Goal: Task Accomplishment & Management: Manage account settings

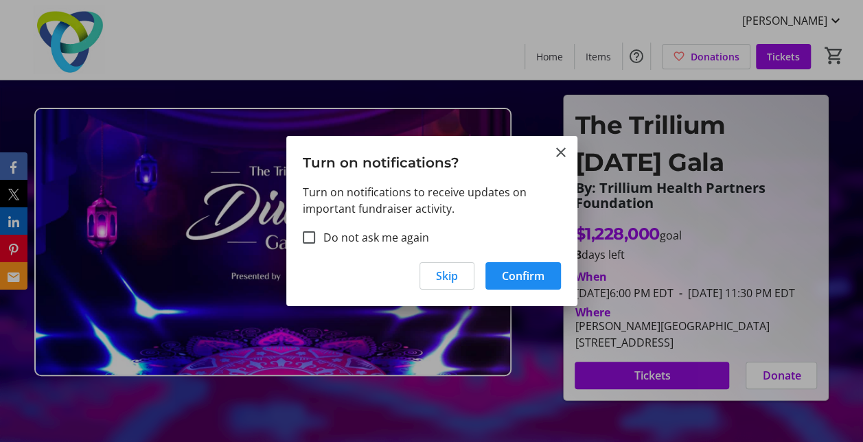
scroll to position [4, 0]
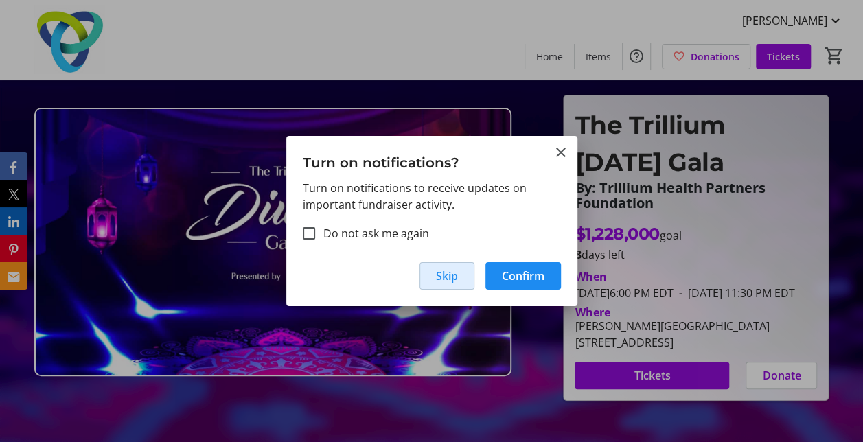
click at [444, 276] on span "Skip" at bounding box center [447, 276] width 22 height 16
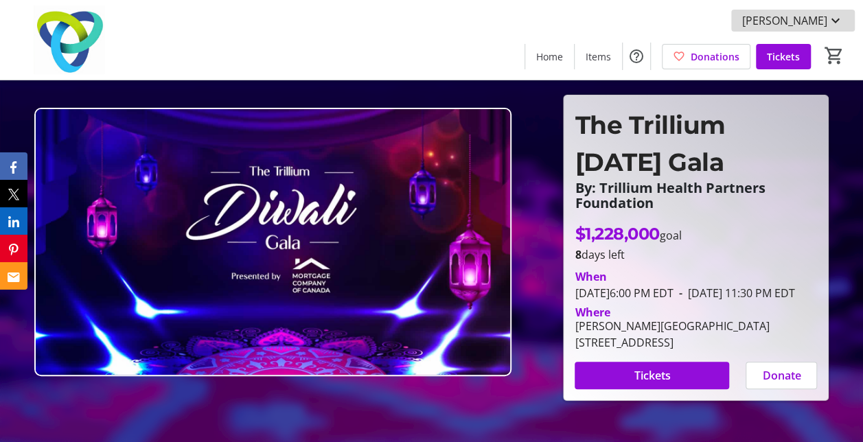
click at [836, 18] on mat-icon at bounding box center [836, 20] width 16 height 16
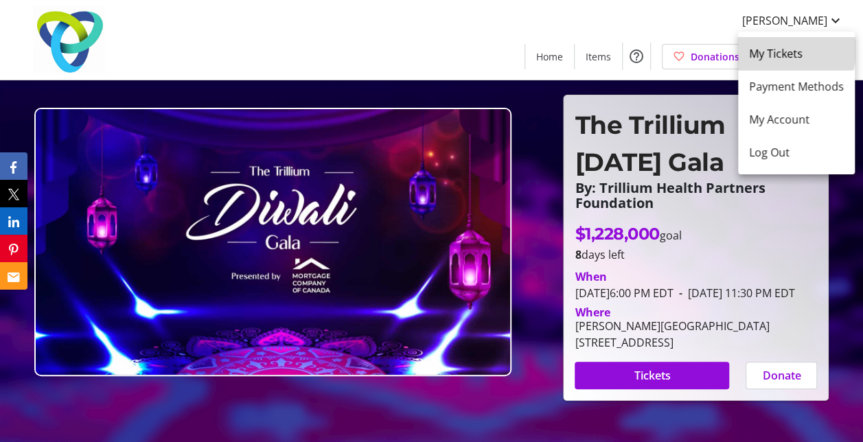
click at [786, 50] on span "My Tickets" at bounding box center [796, 53] width 95 height 16
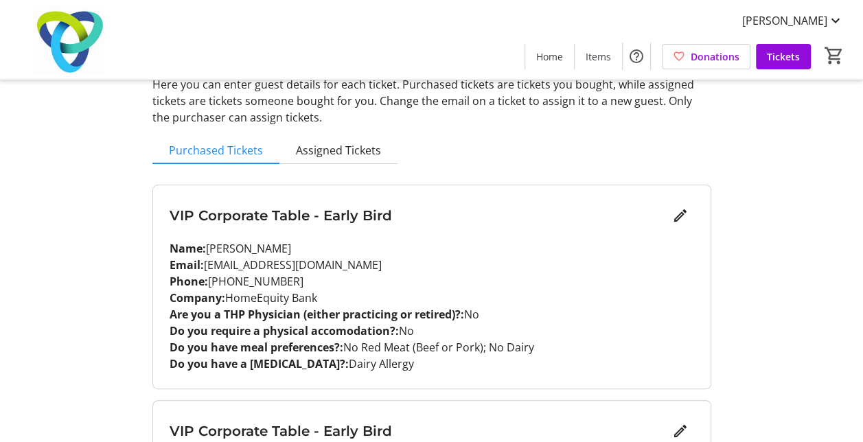
scroll to position [69, 0]
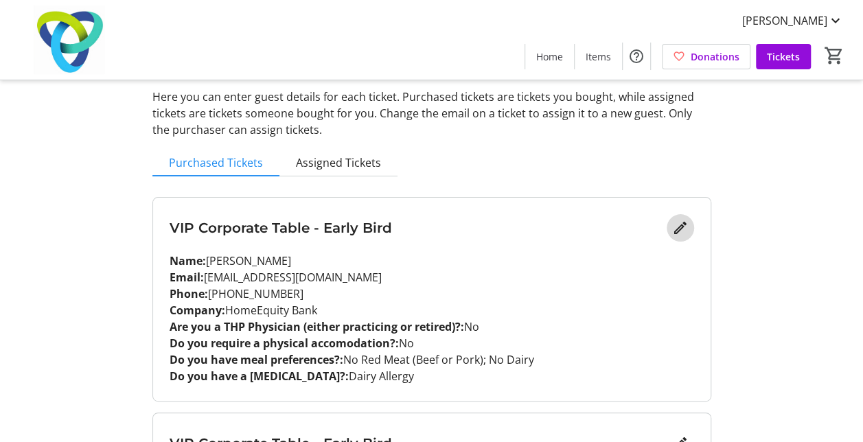
click at [679, 234] on mat-icon "Edit" at bounding box center [680, 228] width 16 height 16
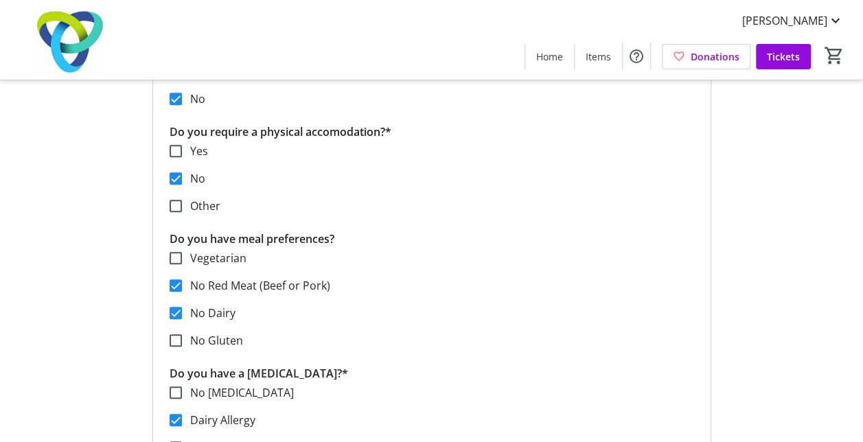
scroll to position [481, 0]
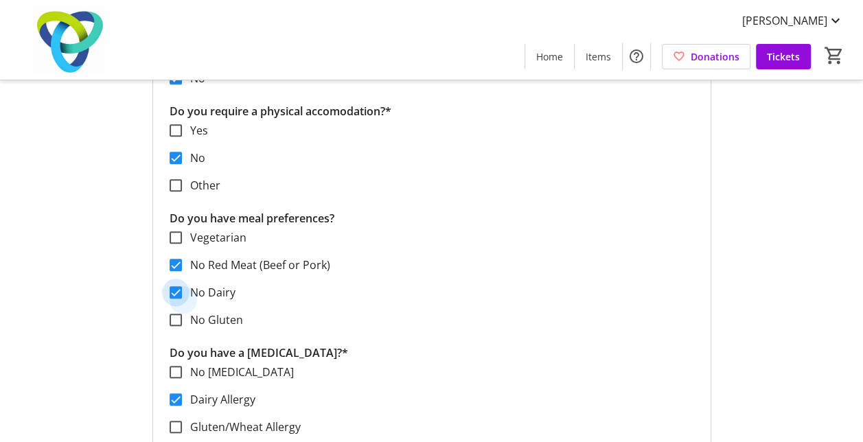
click at [175, 295] on input "No Dairy" at bounding box center [176, 292] width 12 height 12
checkbox input "false"
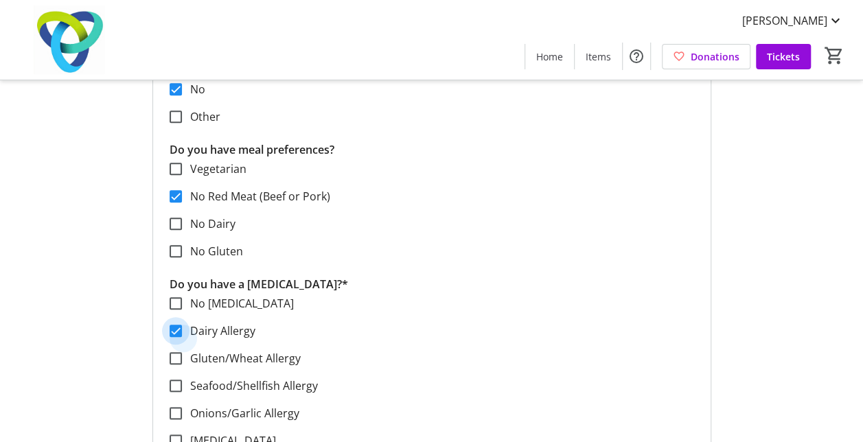
click at [179, 331] on input "Dairy Allergy" at bounding box center [176, 331] width 12 height 12
checkbox input "false"
click at [174, 301] on input "No [MEDICAL_DATA]" at bounding box center [176, 303] width 12 height 12
checkbox input "true"
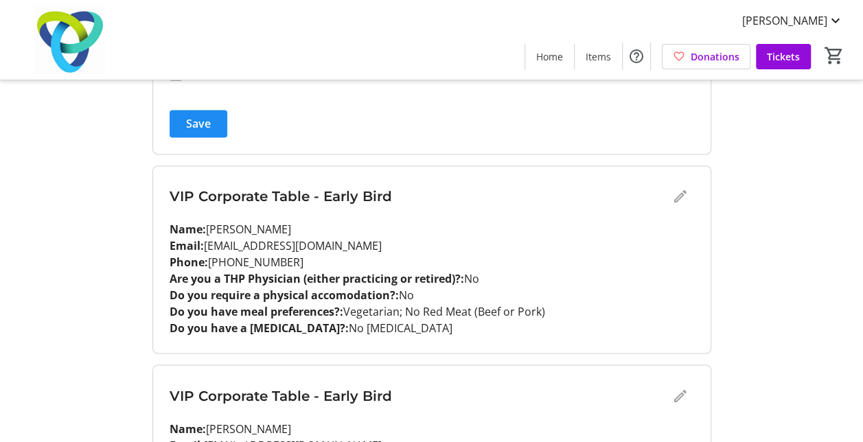
scroll to position [962, 0]
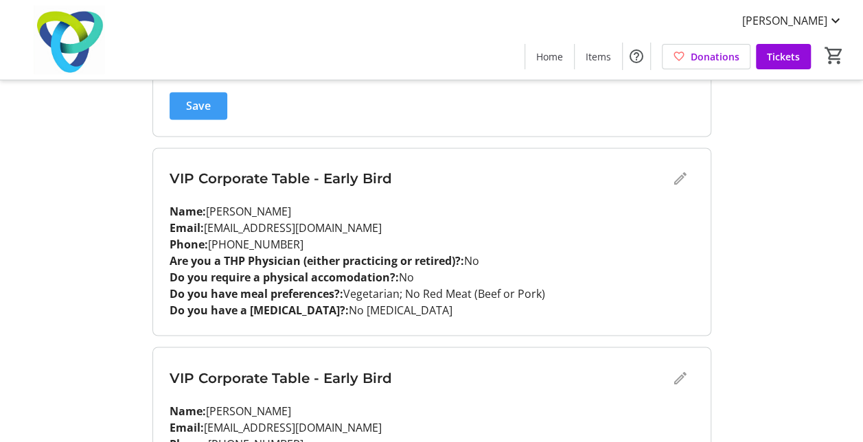
click at [199, 113] on span "submit" at bounding box center [199, 105] width 58 height 33
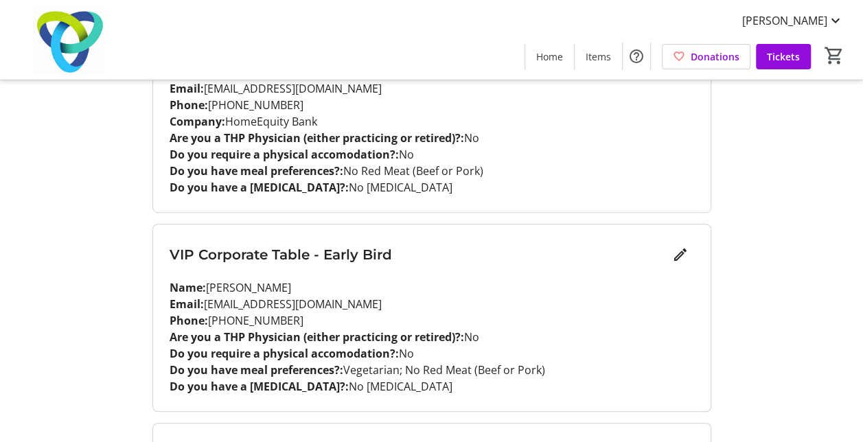
scroll to position [343, 0]
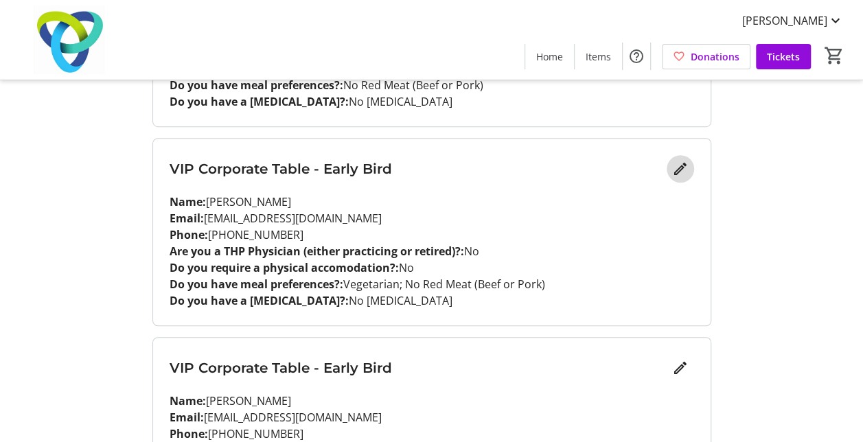
click at [680, 171] on mat-icon "Edit" at bounding box center [680, 169] width 16 height 16
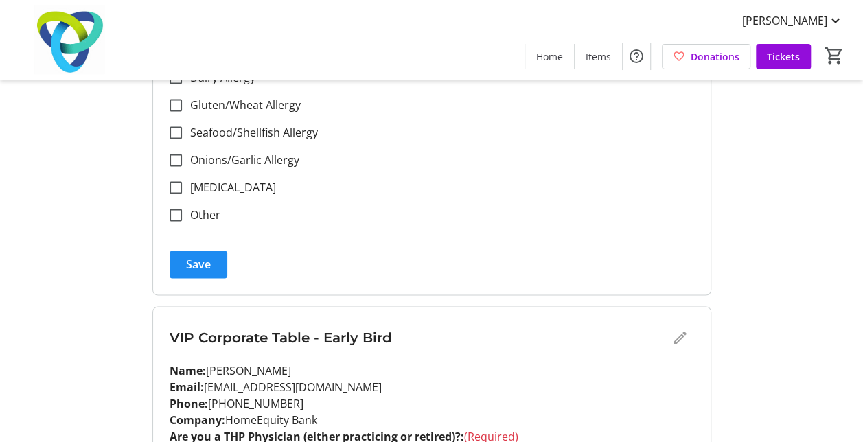
scroll to position [1030, 0]
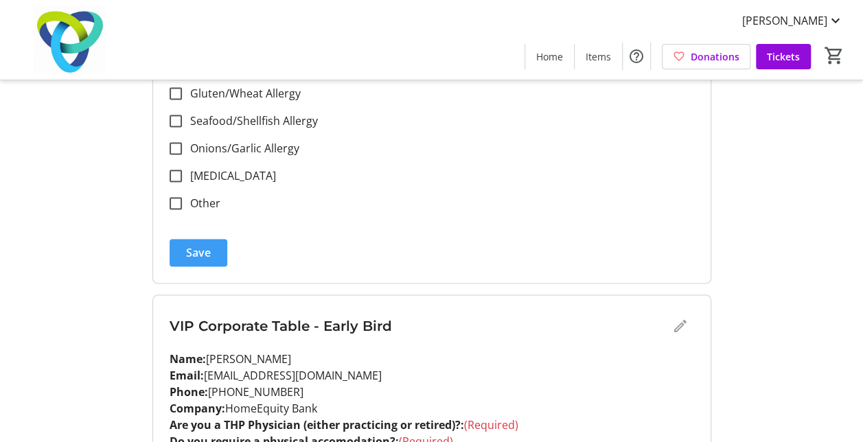
click at [212, 251] on span "submit" at bounding box center [199, 252] width 58 height 33
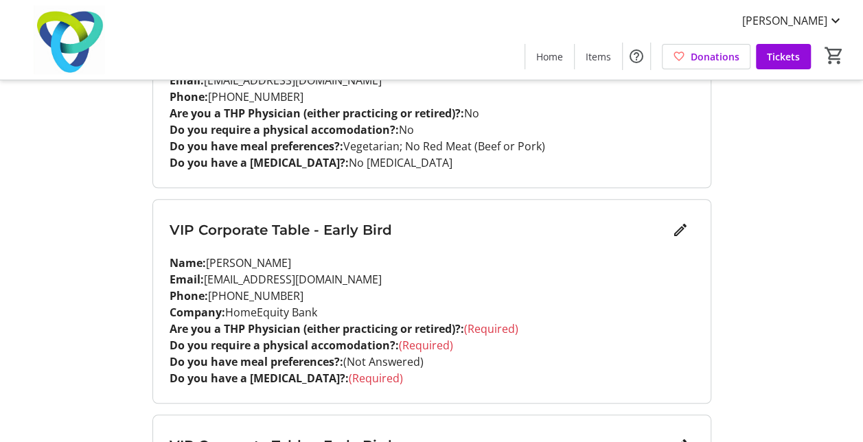
scroll to position [549, 0]
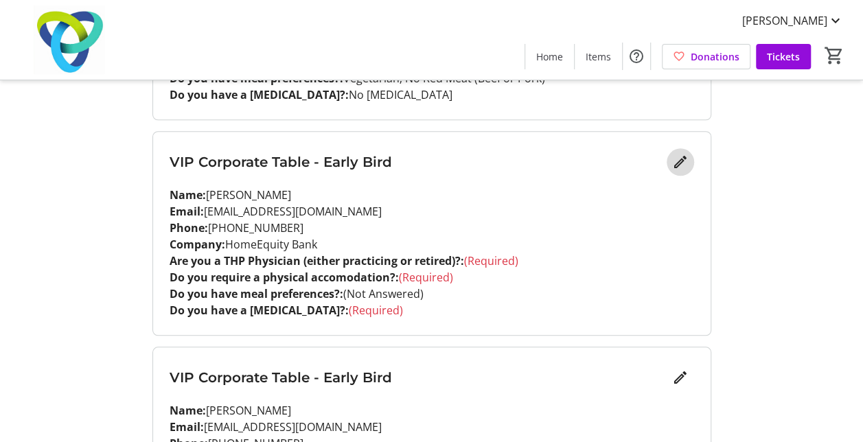
click at [675, 166] on mat-icon "Edit" at bounding box center [680, 162] width 16 height 16
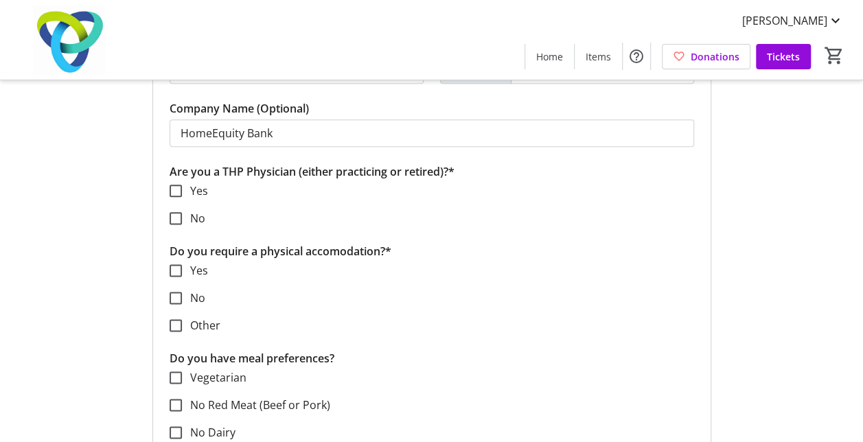
scroll to position [824, 0]
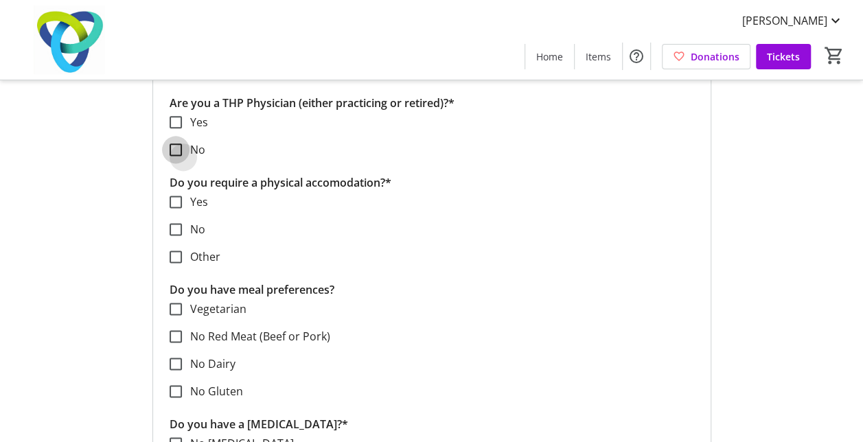
click at [176, 148] on input "No" at bounding box center [176, 150] width 12 height 12
checkbox input "true"
click at [173, 228] on input "No" at bounding box center [176, 229] width 12 height 12
checkbox input "true"
click at [177, 308] on input "Vegetarian" at bounding box center [176, 309] width 12 height 12
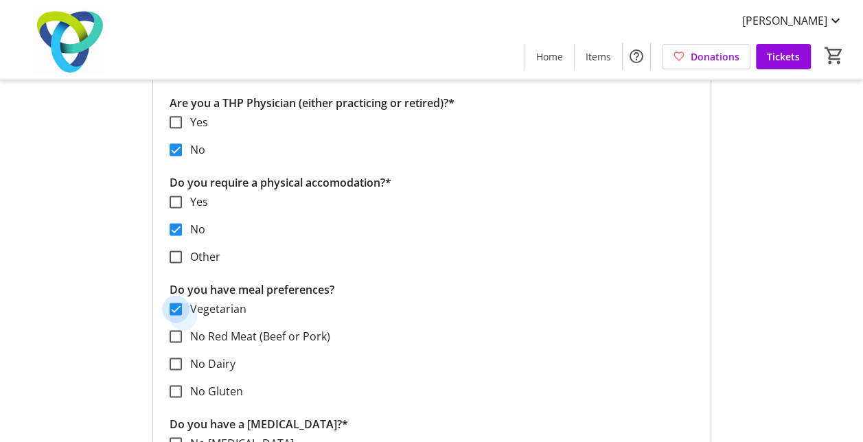
checkbox input "true"
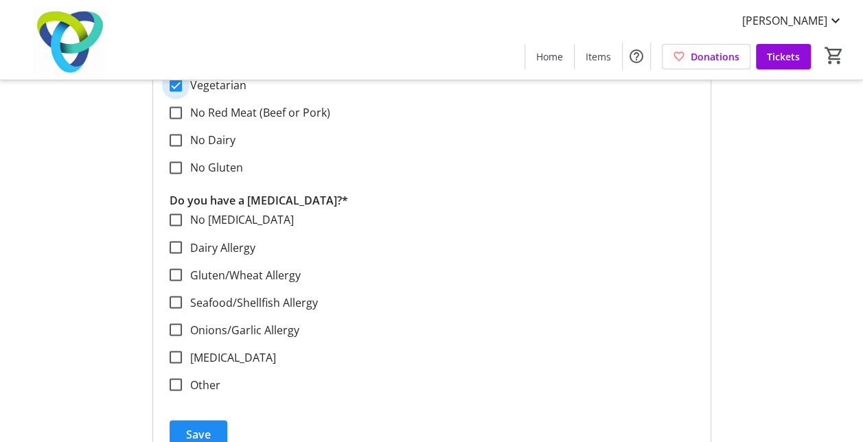
scroll to position [1099, 0]
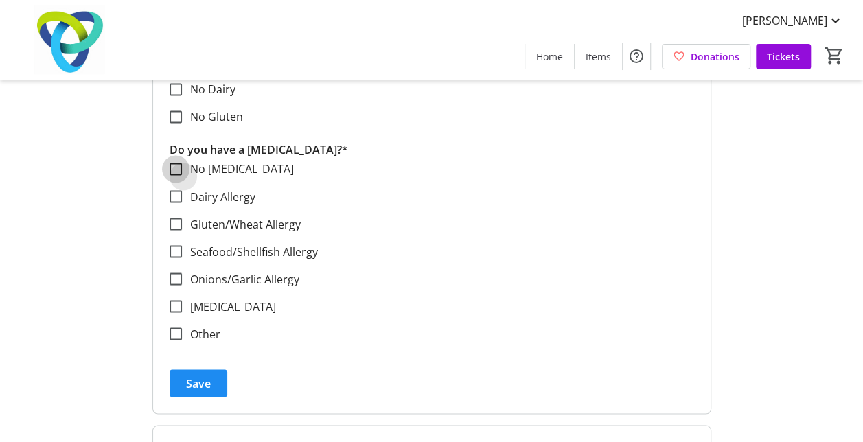
click at [178, 164] on input "No [MEDICAL_DATA]" at bounding box center [176, 169] width 12 height 12
checkbox input "true"
click at [209, 385] on span "Save" at bounding box center [198, 383] width 25 height 16
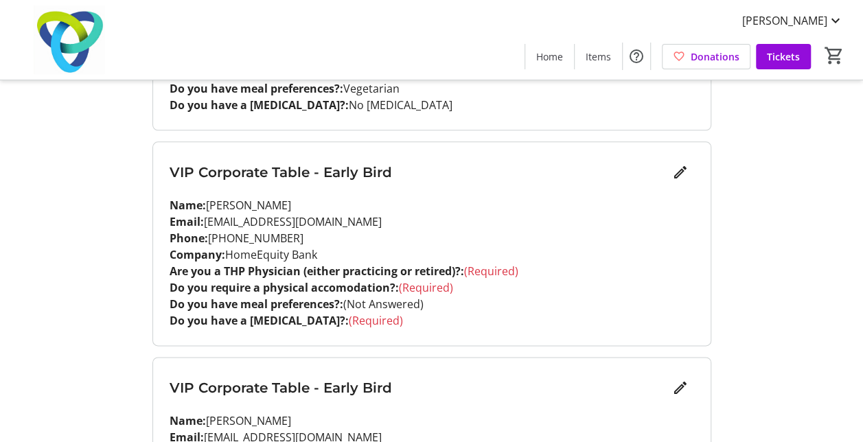
scroll to position [824, 0]
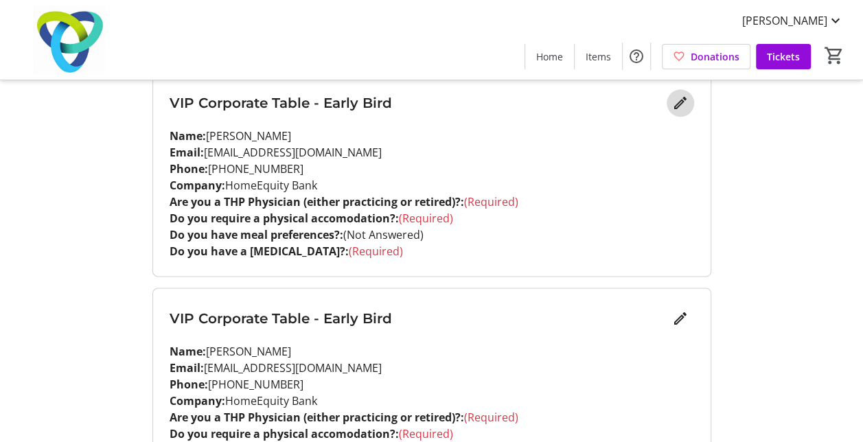
click at [679, 103] on mat-icon "Edit" at bounding box center [680, 103] width 16 height 16
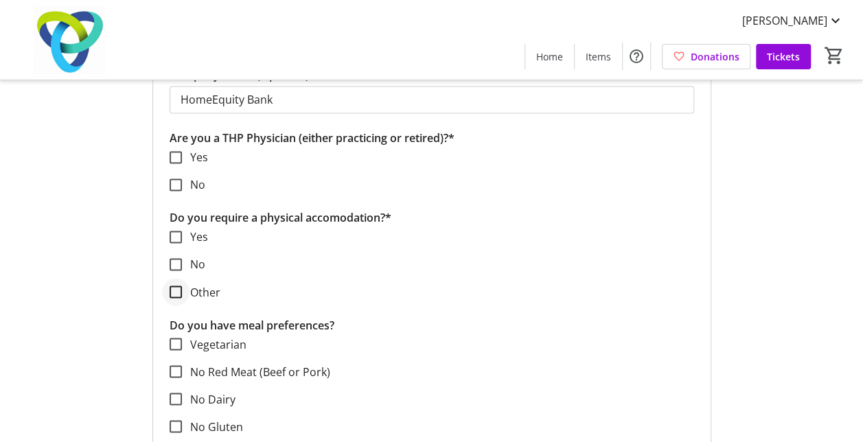
scroll to position [1030, 0]
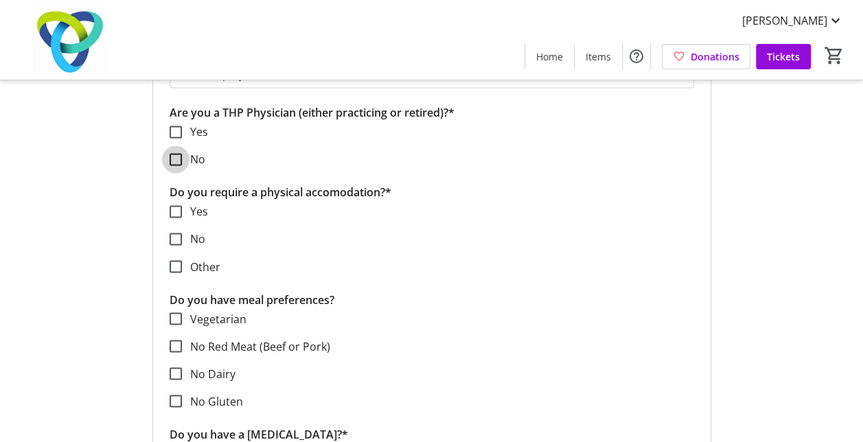
click at [177, 159] on input "No" at bounding box center [176, 159] width 12 height 12
checkbox input "true"
click at [177, 233] on input "No" at bounding box center [176, 239] width 12 height 12
checkbox input "true"
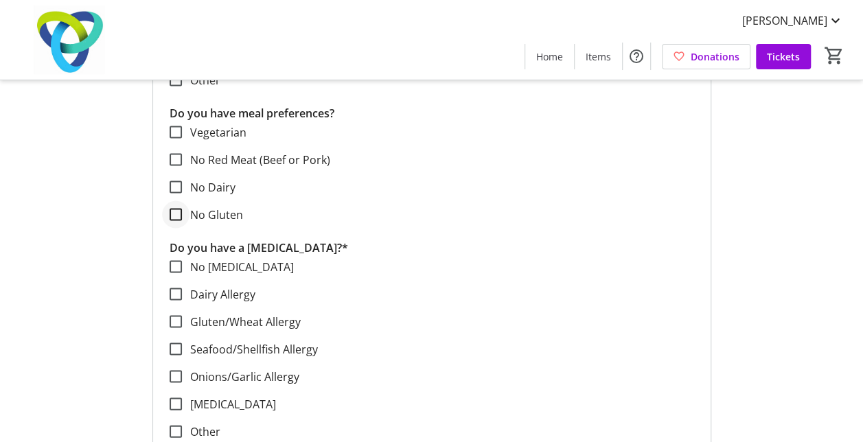
scroll to position [1236, 0]
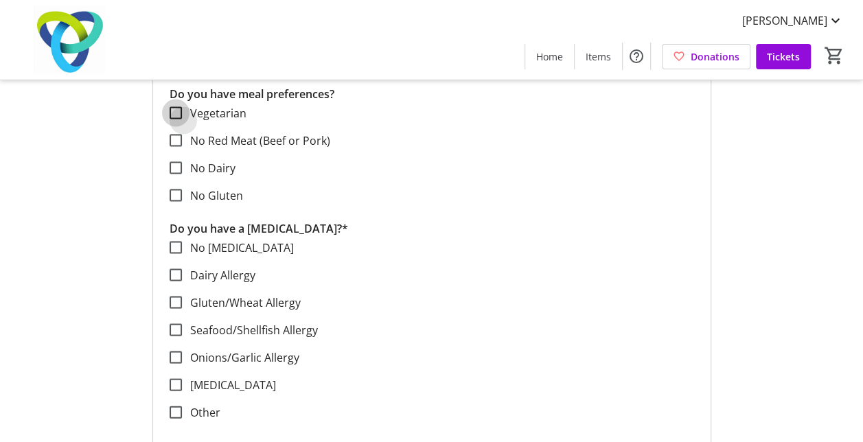
click at [176, 109] on input "Vegetarian" at bounding box center [176, 112] width 12 height 12
checkbox input "true"
click at [174, 245] on input "No [MEDICAL_DATA]" at bounding box center [176, 247] width 12 height 12
checkbox input "true"
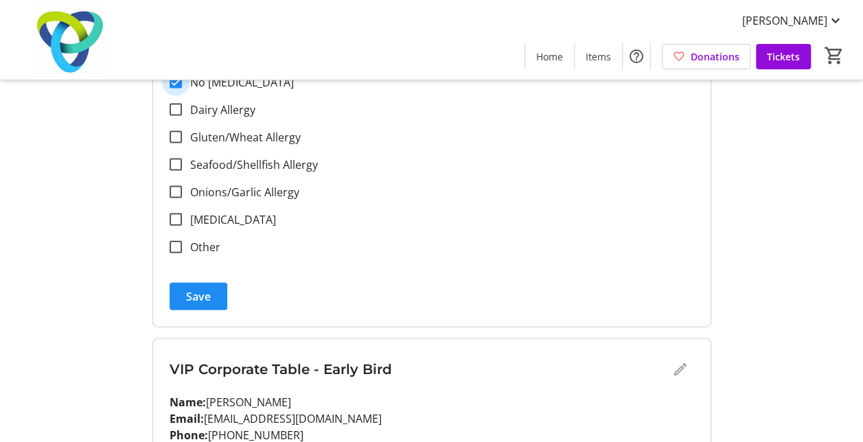
scroll to position [1442, 0]
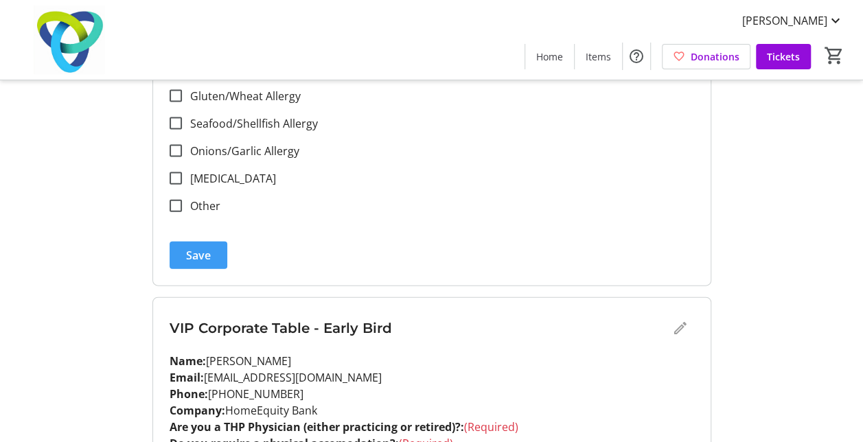
click at [199, 249] on span "Save" at bounding box center [198, 255] width 25 height 16
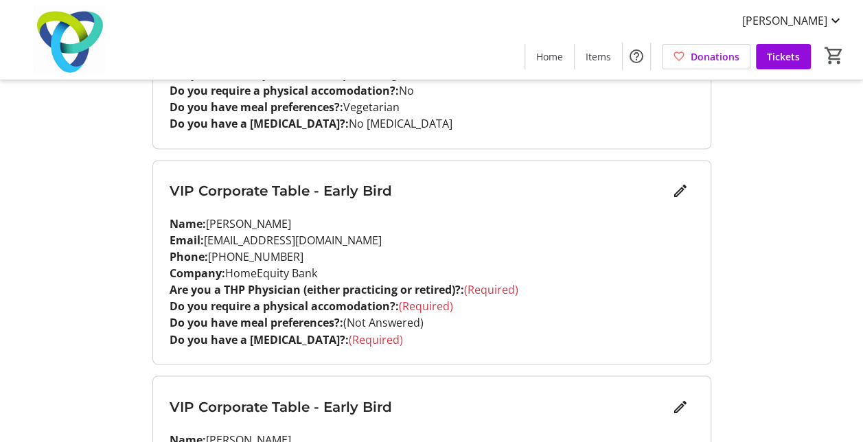
scroll to position [962, 0]
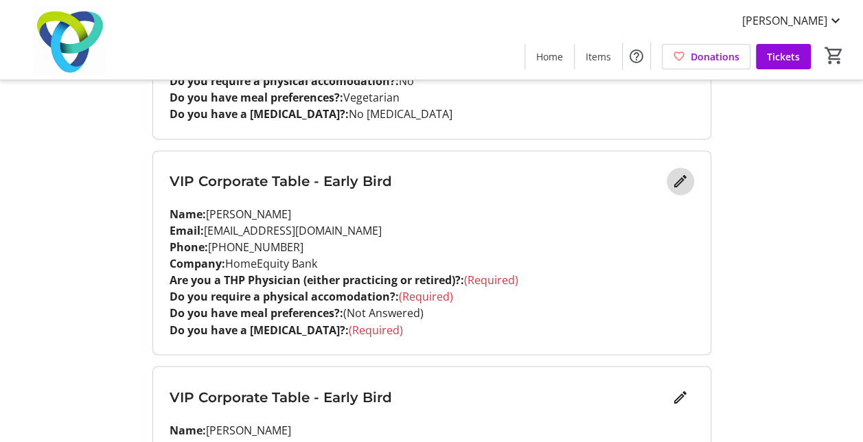
click at [679, 184] on mat-icon "Edit" at bounding box center [680, 181] width 16 height 16
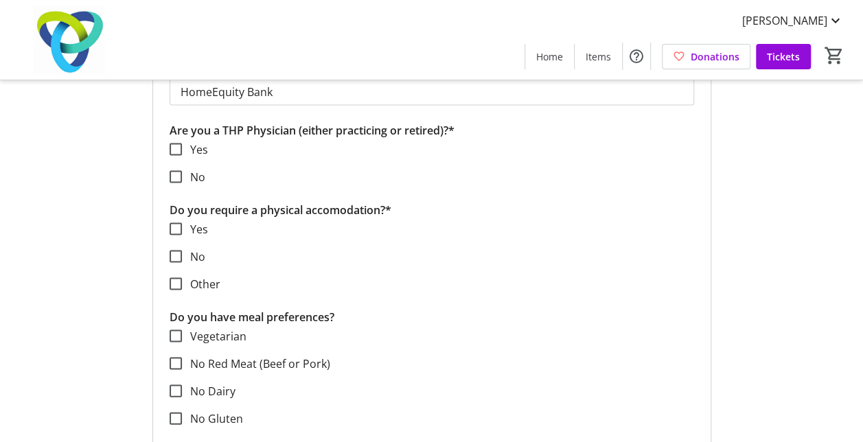
scroll to position [1236, 0]
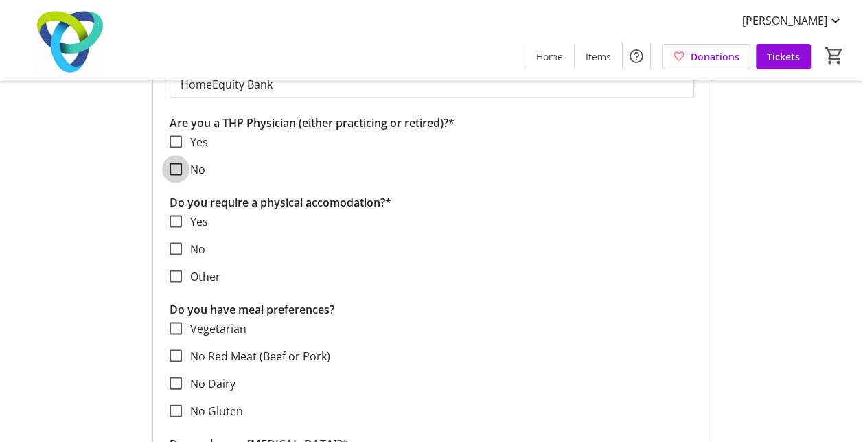
click at [177, 163] on input "No" at bounding box center [176, 169] width 12 height 12
checkbox input "true"
click at [174, 246] on input "No" at bounding box center [176, 248] width 12 height 12
checkbox input "true"
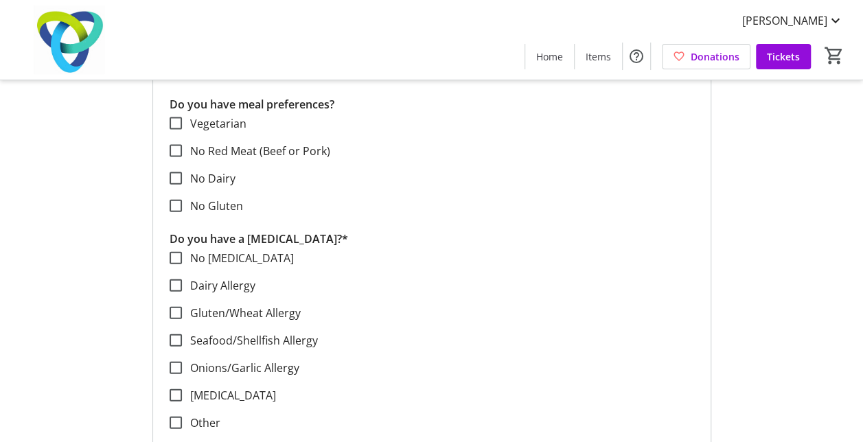
scroll to position [1442, 0]
click at [173, 150] on input "No Red Meat (Beef or Pork)" at bounding box center [176, 150] width 12 height 12
checkbox input "true"
click at [177, 256] on input "No [MEDICAL_DATA]" at bounding box center [176, 257] width 12 height 12
checkbox input "true"
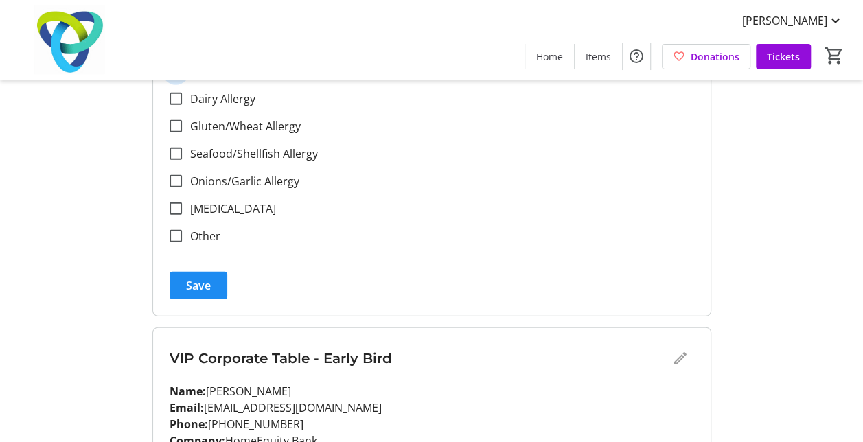
scroll to position [1648, 0]
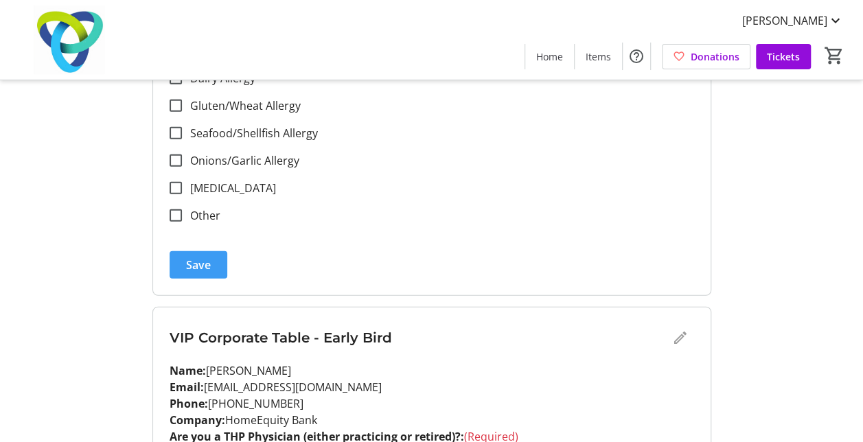
click at [196, 260] on span "Save" at bounding box center [198, 265] width 25 height 16
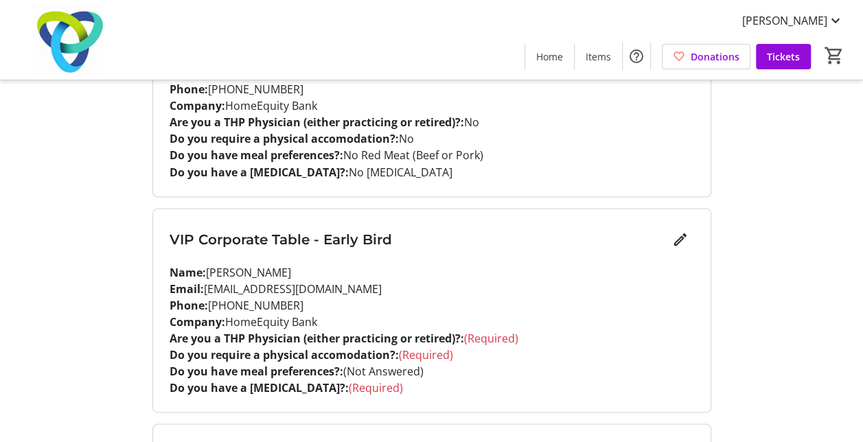
scroll to position [1168, 0]
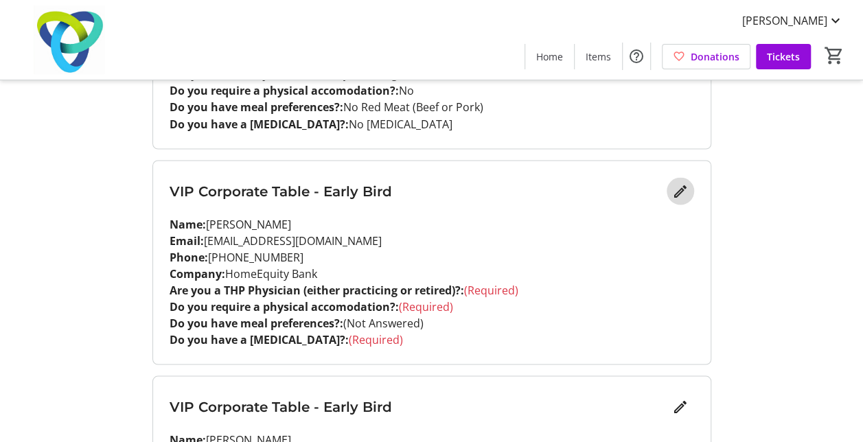
click at [680, 193] on mat-icon "Edit" at bounding box center [680, 191] width 16 height 16
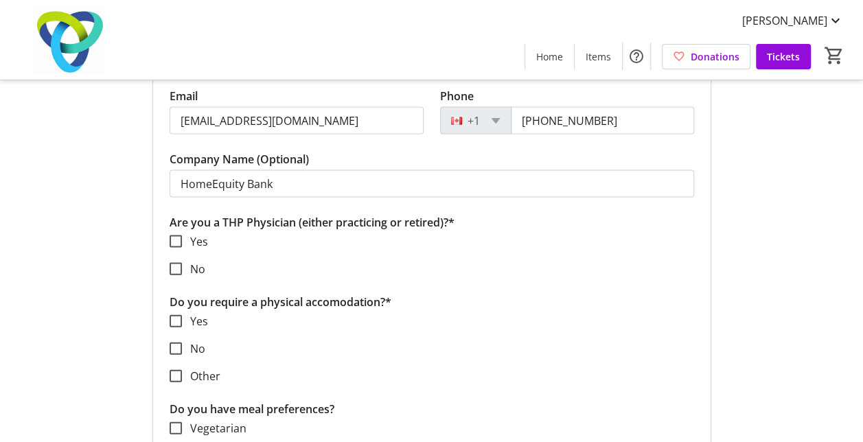
scroll to position [1374, 0]
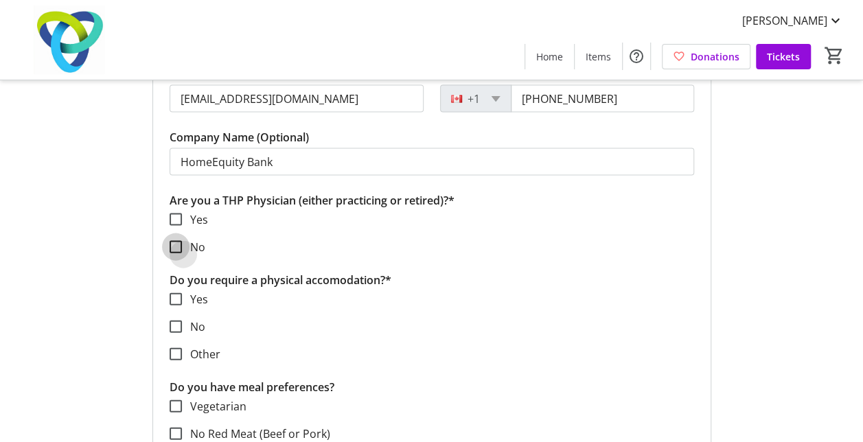
click at [174, 245] on input "No" at bounding box center [176, 247] width 12 height 12
checkbox input "true"
click at [176, 323] on input "No" at bounding box center [176, 327] width 12 height 12
checkbox input "true"
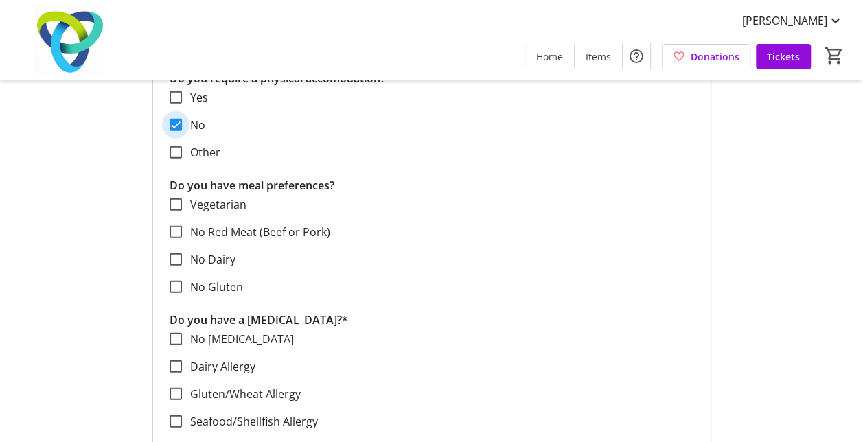
scroll to position [1580, 0]
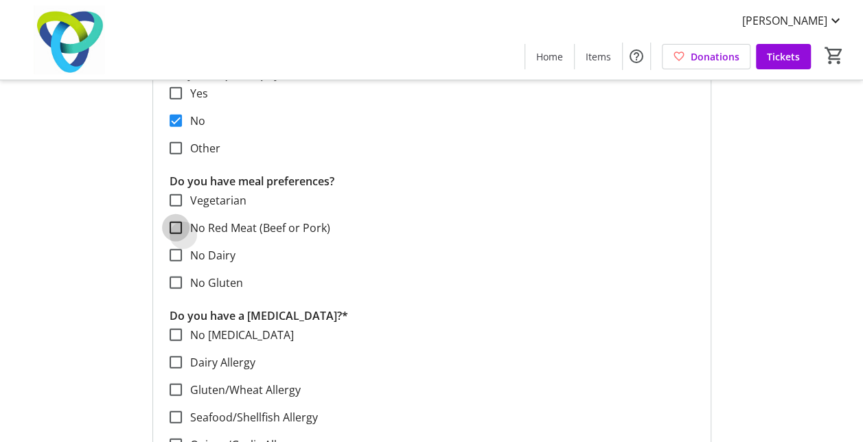
click at [176, 223] on input "No Red Meat (Beef or Pork)" at bounding box center [176, 228] width 12 height 12
checkbox input "true"
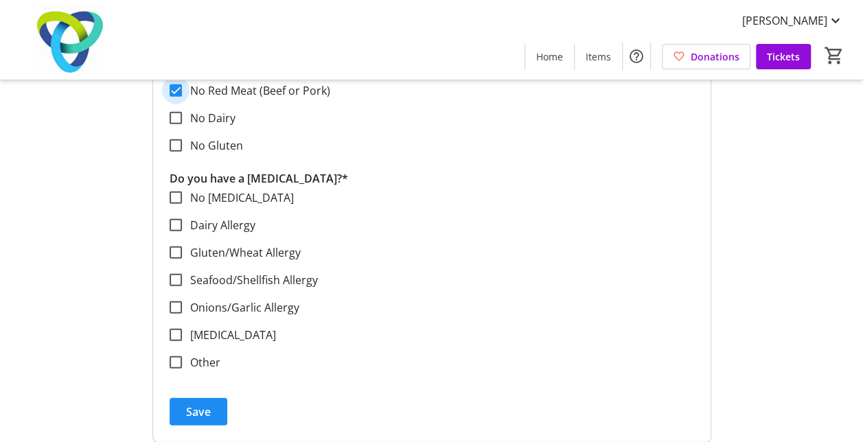
scroll to position [1786, 0]
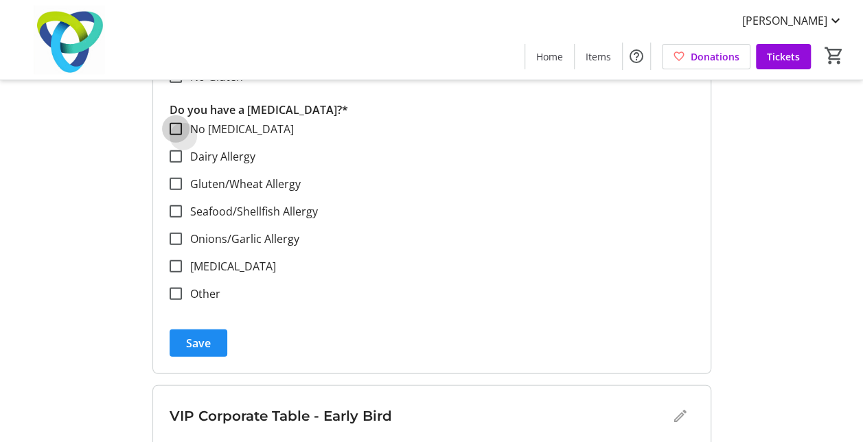
click at [175, 127] on input "No [MEDICAL_DATA]" at bounding box center [176, 129] width 12 height 12
checkbox input "true"
click at [193, 337] on span "Save" at bounding box center [198, 343] width 25 height 16
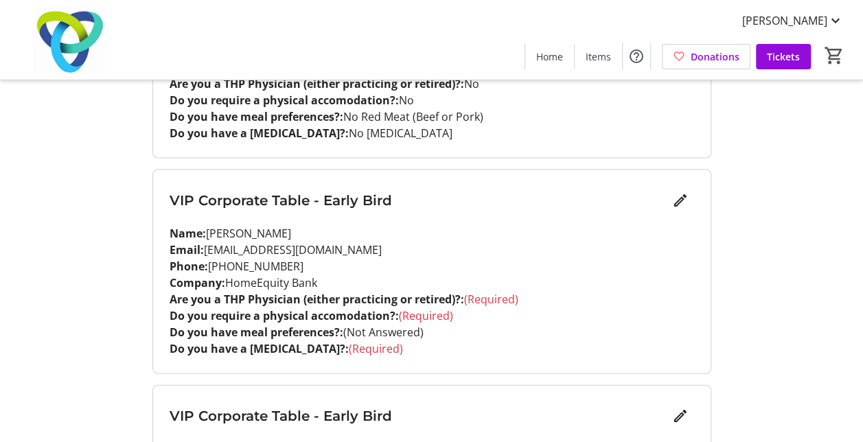
scroll to position [1374, 0]
click at [681, 201] on mat-icon "Edit" at bounding box center [680, 200] width 16 height 16
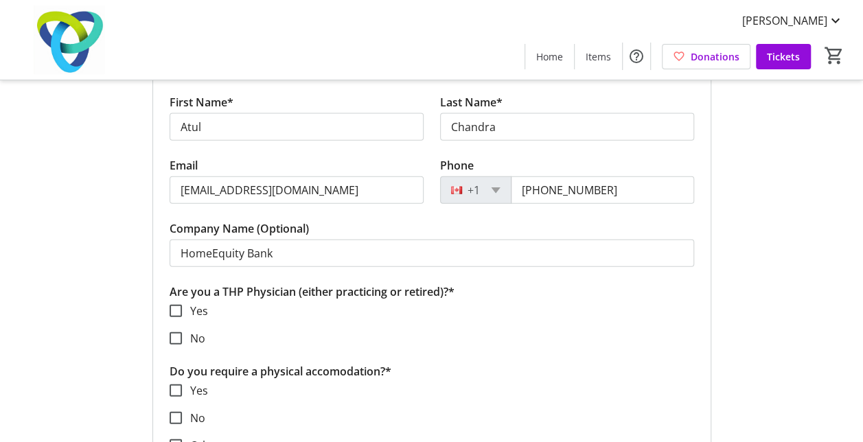
scroll to position [1511, 0]
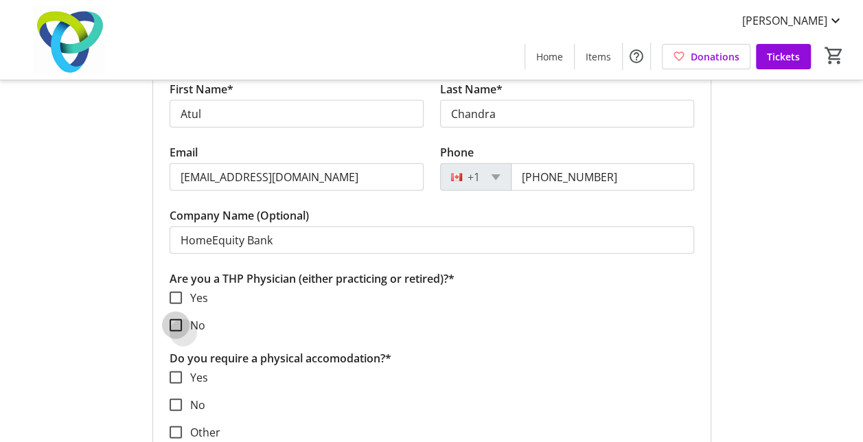
click at [175, 321] on input "No" at bounding box center [176, 325] width 12 height 12
checkbox input "true"
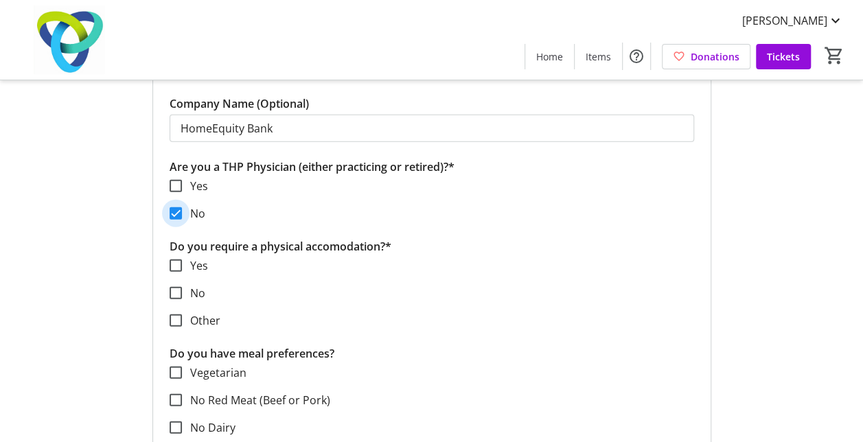
scroll to position [1648, 0]
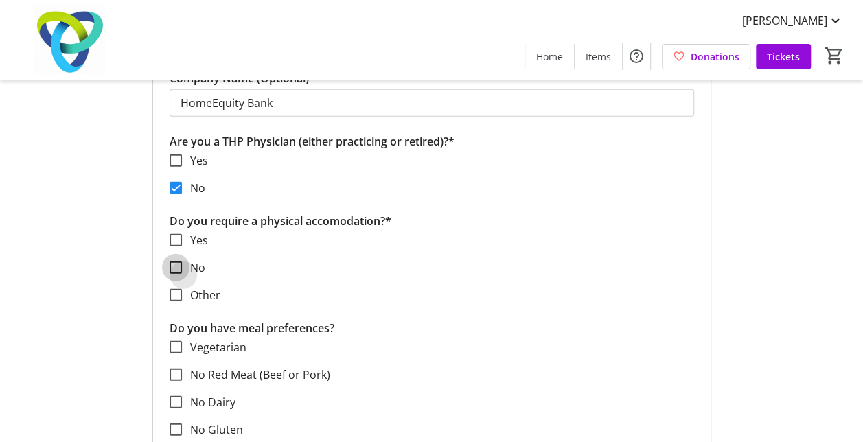
click at [179, 265] on input "No" at bounding box center [176, 268] width 12 height 12
checkbox input "true"
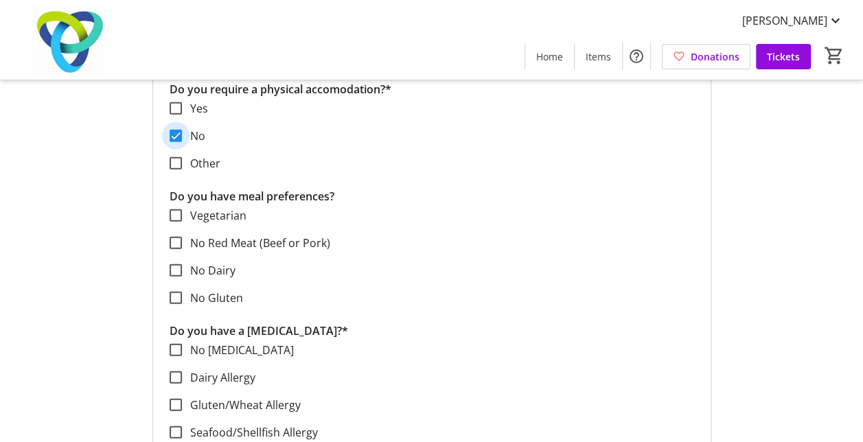
scroll to position [1786, 0]
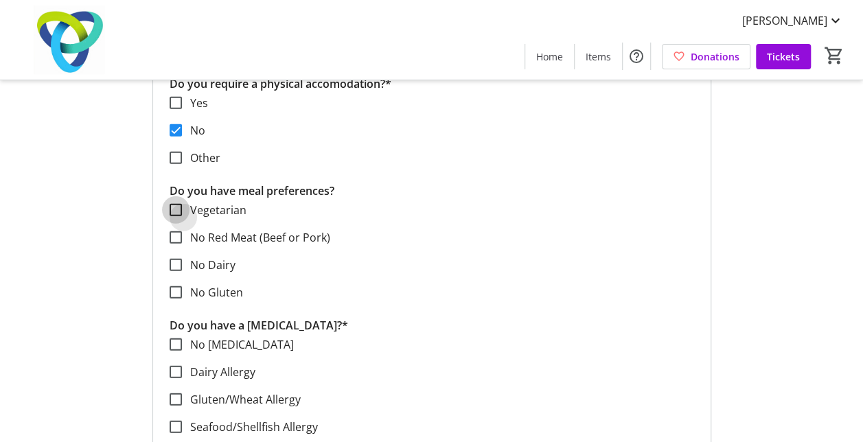
click at [174, 204] on input "Vegetarian" at bounding box center [176, 210] width 12 height 12
checkbox input "true"
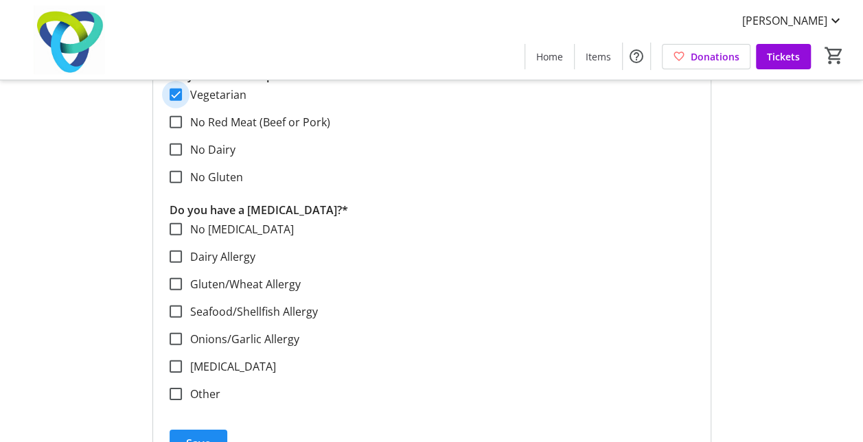
scroll to position [1923, 0]
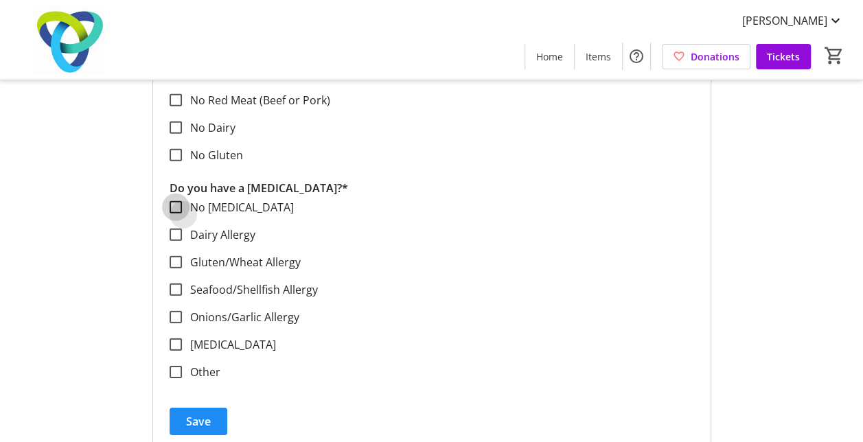
click at [177, 202] on input "No [MEDICAL_DATA]" at bounding box center [176, 207] width 12 height 12
checkbox input "true"
click at [201, 418] on span "Save" at bounding box center [198, 421] width 25 height 16
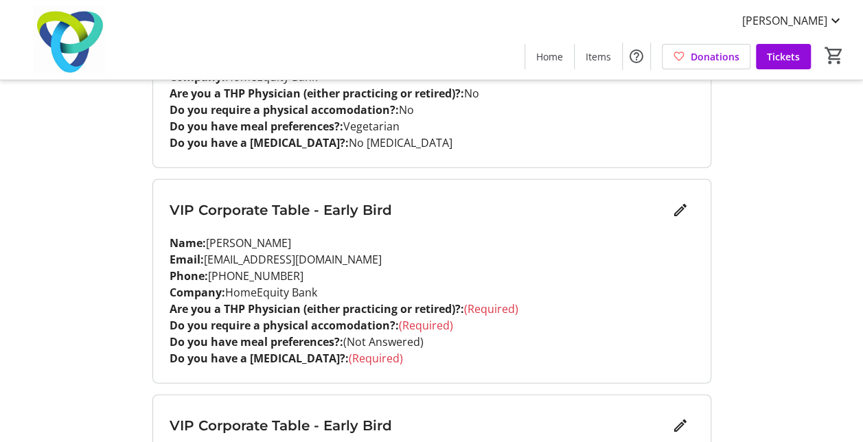
scroll to position [1648, 0]
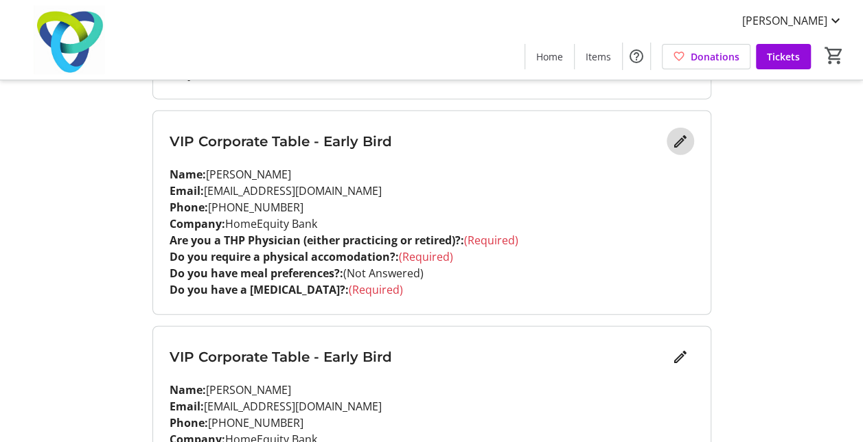
click at [681, 143] on mat-icon "Edit" at bounding box center [680, 141] width 16 height 16
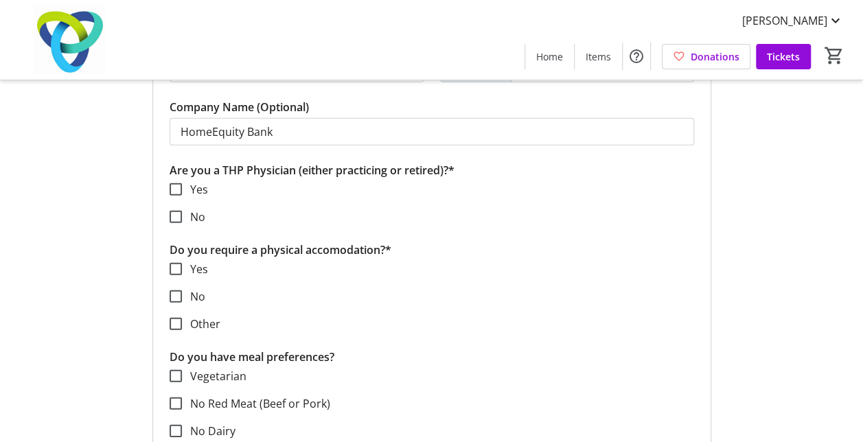
scroll to position [1854, 0]
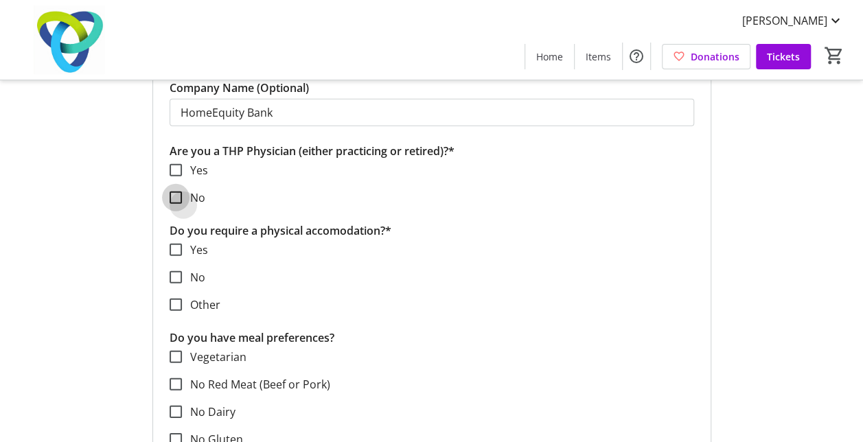
click at [177, 198] on input "No" at bounding box center [176, 198] width 12 height 12
checkbox input "true"
click at [176, 275] on input "No" at bounding box center [176, 277] width 12 height 12
checkbox input "true"
click at [172, 351] on input "Vegetarian" at bounding box center [176, 357] width 12 height 12
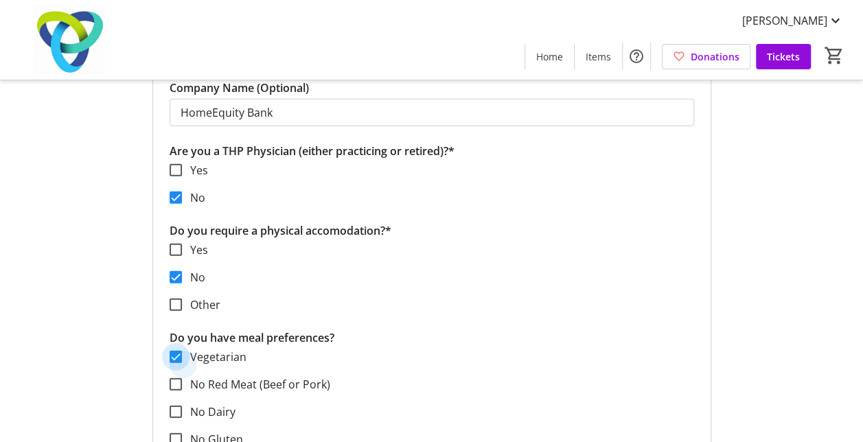
checkbox input "true"
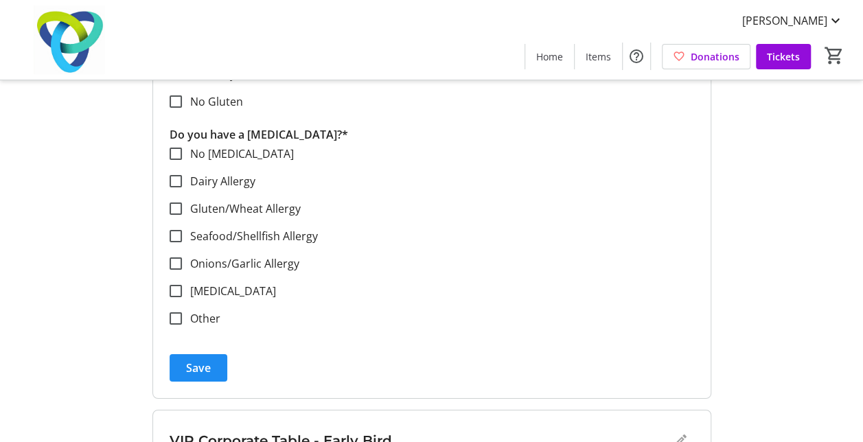
scroll to position [2198, 0]
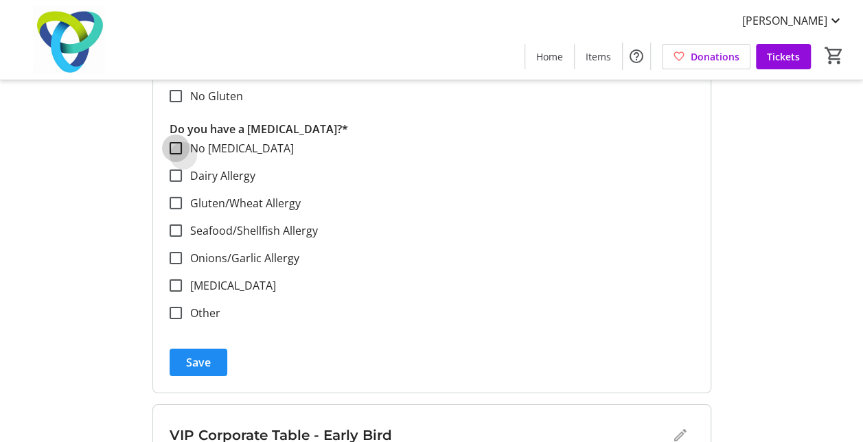
click at [174, 148] on input "No [MEDICAL_DATA]" at bounding box center [176, 148] width 12 height 12
checkbox input "true"
click at [213, 359] on span "submit" at bounding box center [199, 362] width 58 height 33
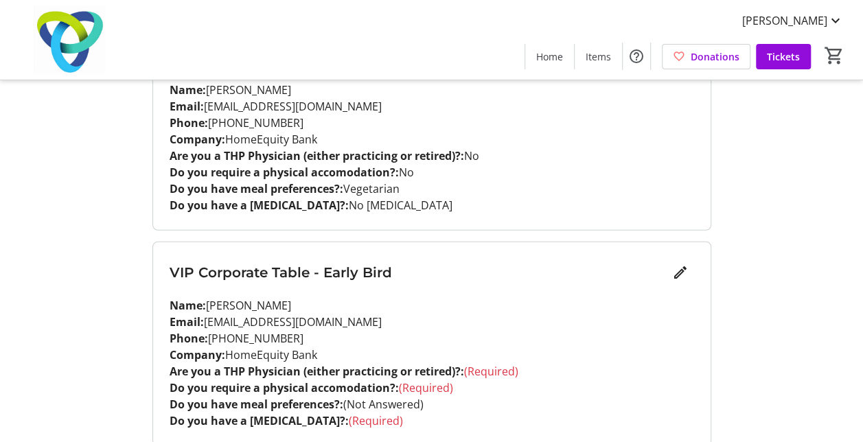
scroll to position [1865, 0]
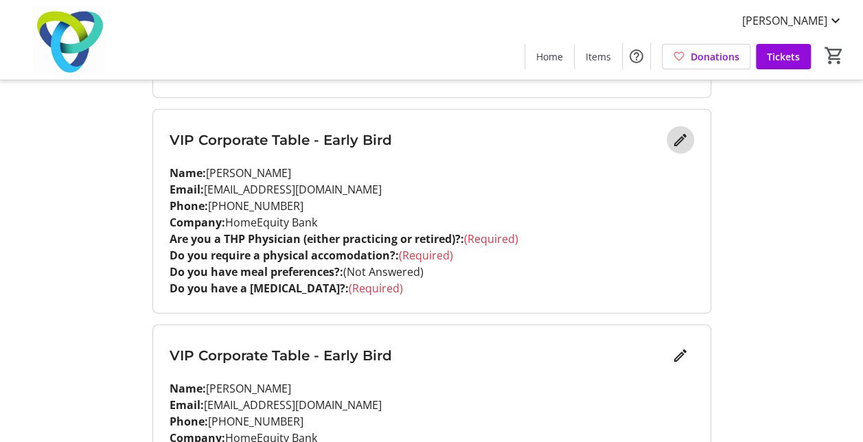
click at [679, 140] on mat-icon "Edit" at bounding box center [680, 140] width 16 height 16
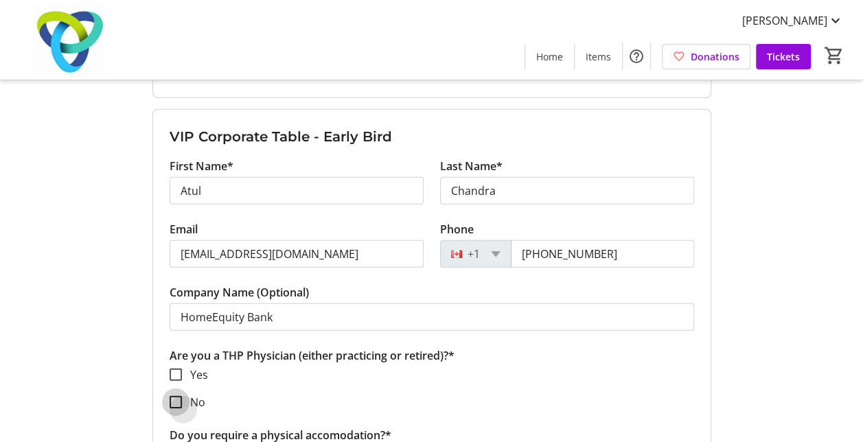
click at [174, 401] on input "No" at bounding box center [176, 402] width 12 height 12
checkbox input "true"
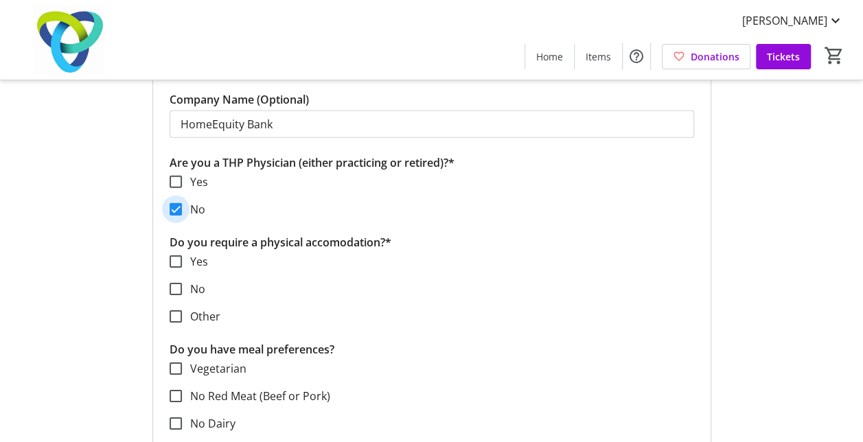
scroll to position [2071, 0]
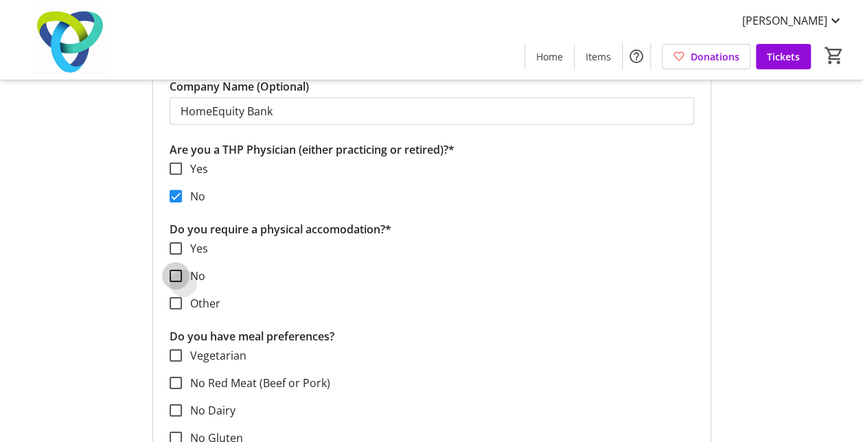
click at [174, 270] on input "No" at bounding box center [176, 276] width 12 height 12
checkbox input "true"
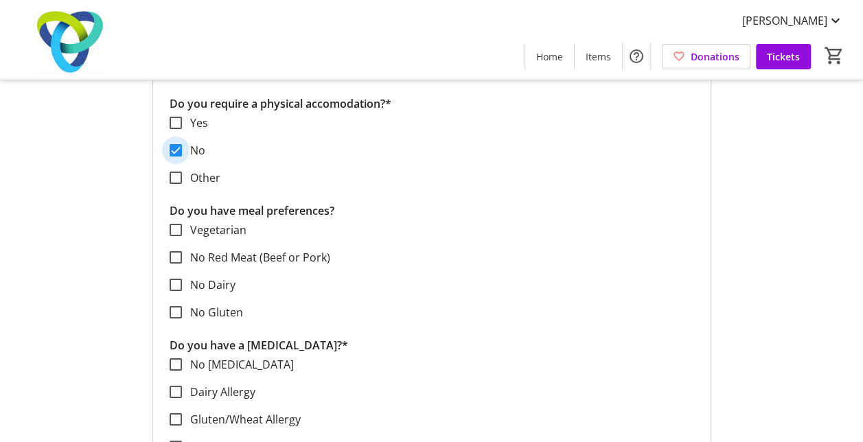
scroll to position [2209, 0]
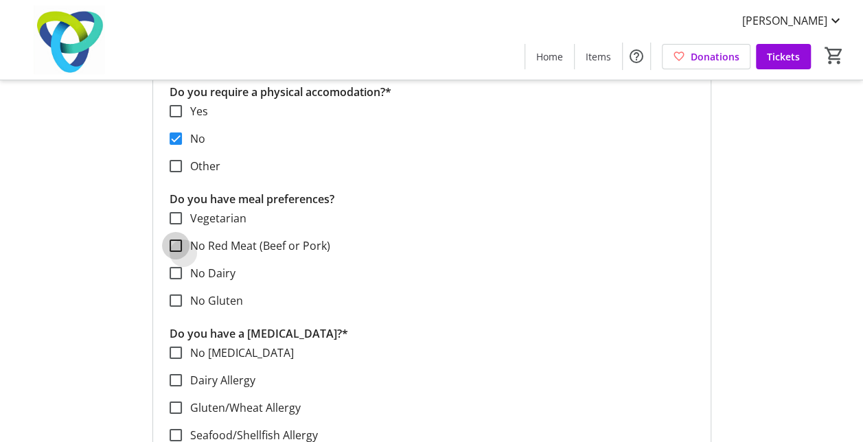
click at [174, 240] on input "No Red Meat (Beef or Pork)" at bounding box center [176, 246] width 12 height 12
checkbox input "true"
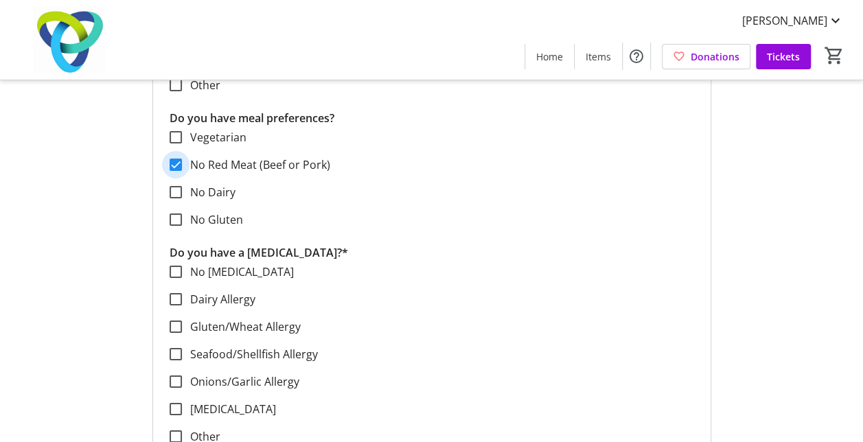
scroll to position [2346, 0]
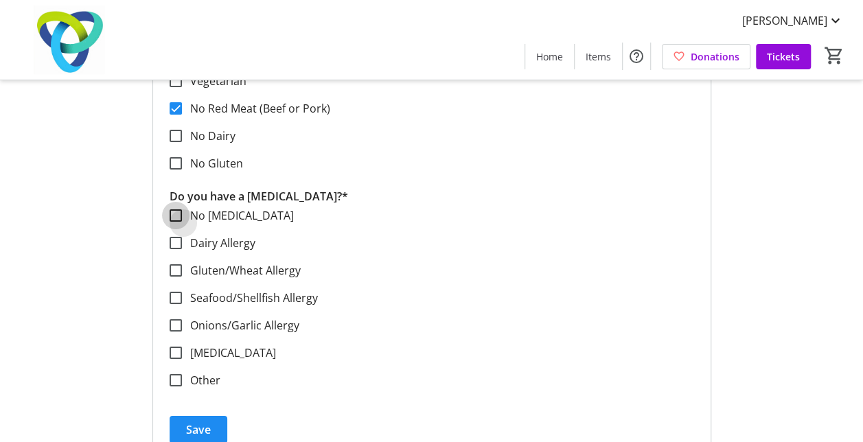
click at [176, 209] on input "No [MEDICAL_DATA]" at bounding box center [176, 215] width 12 height 12
checkbox input "true"
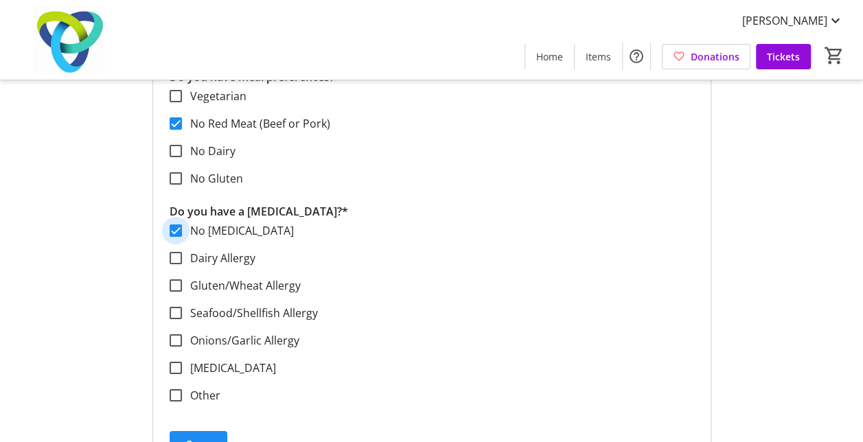
scroll to position [2209, 0]
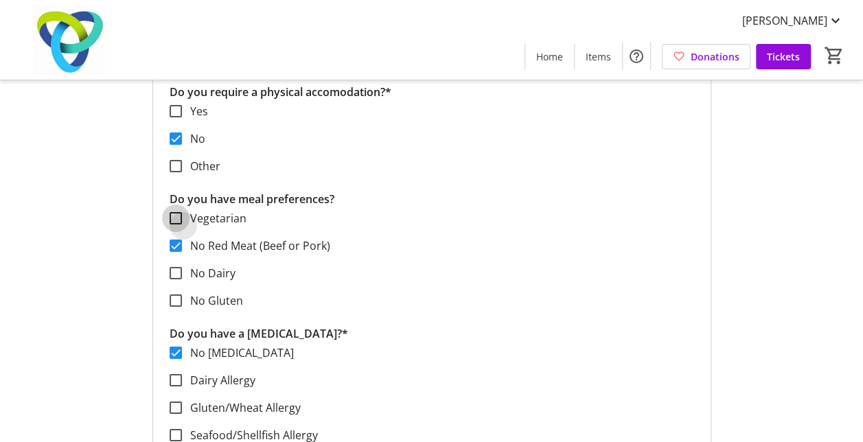
click at [173, 212] on input "Vegetarian" at bounding box center [176, 218] width 12 height 12
checkbox input "true"
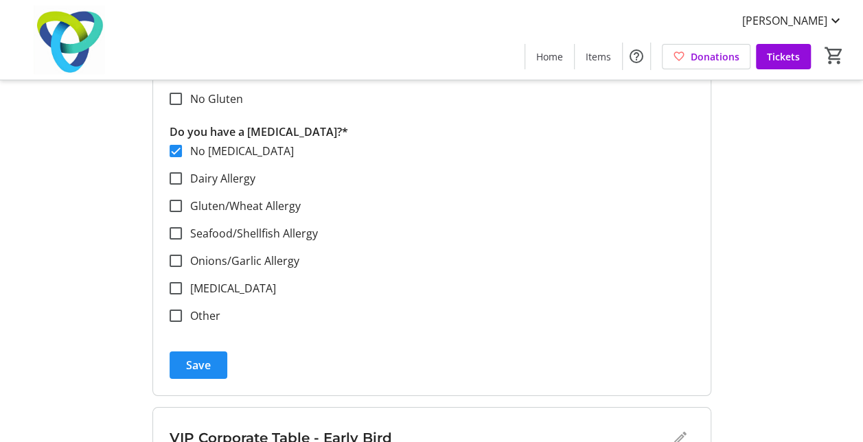
scroll to position [2484, 0]
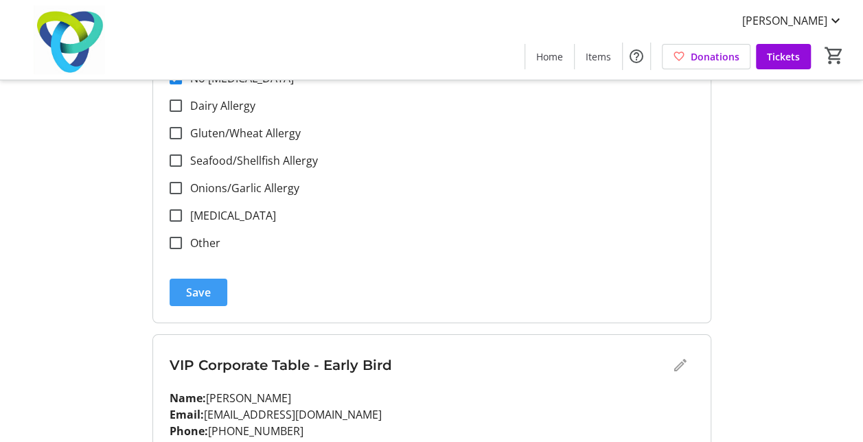
click at [185, 287] on span "submit" at bounding box center [199, 292] width 58 height 33
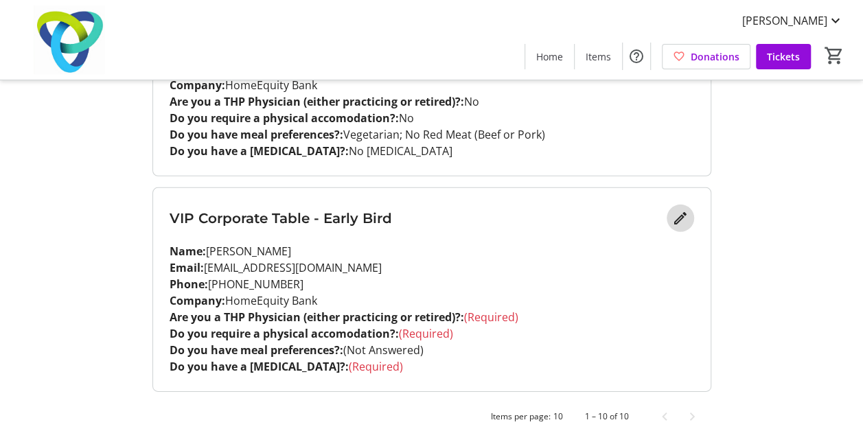
click at [679, 210] on mat-icon "Edit" at bounding box center [680, 218] width 16 height 16
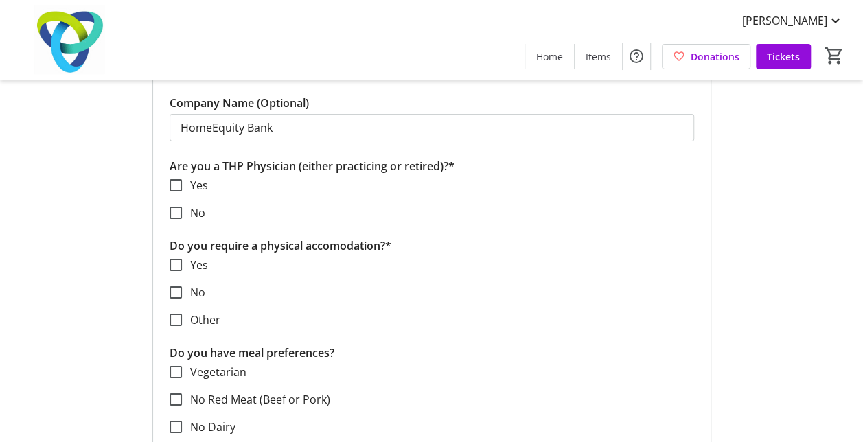
scroll to position [2278, 0]
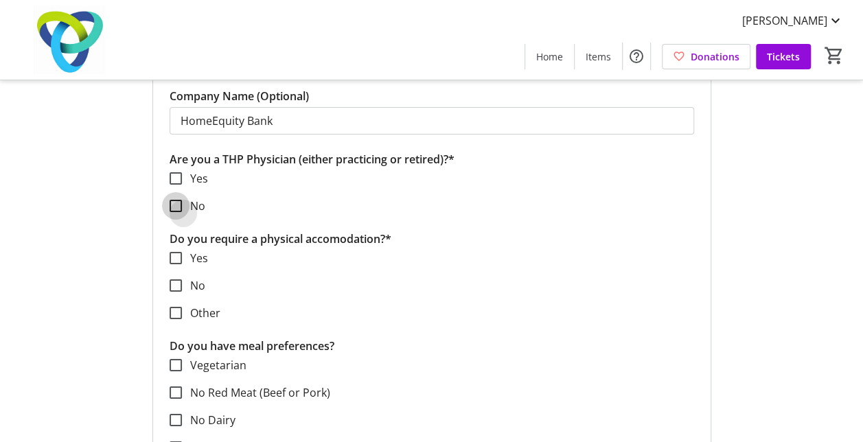
click at [177, 201] on input "No" at bounding box center [176, 206] width 12 height 12
checkbox input "true"
click at [179, 280] on input "No" at bounding box center [176, 286] width 12 height 12
checkbox input "true"
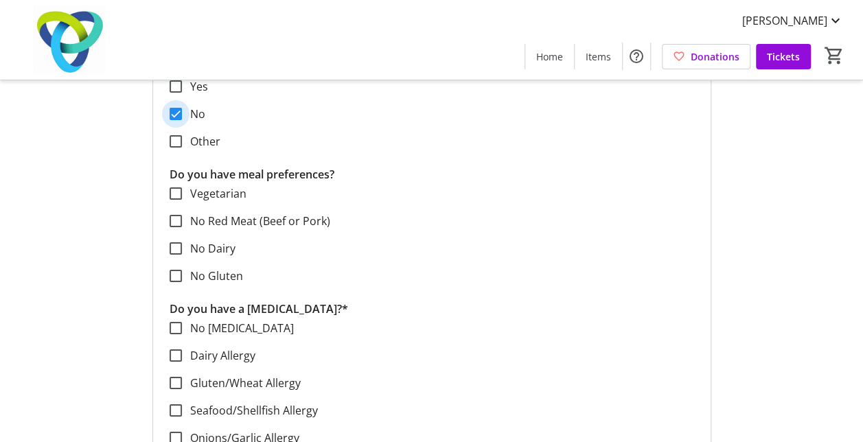
scroll to position [2484, 0]
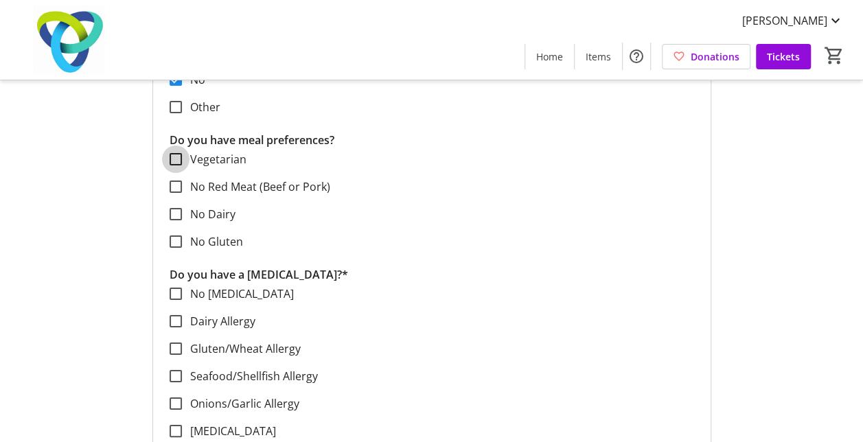
click at [179, 153] on input "Vegetarian" at bounding box center [176, 159] width 12 height 12
checkbox input "true"
click at [177, 183] on input "No Red Meat (Beef or Pork)" at bounding box center [176, 187] width 12 height 12
checkbox input "true"
click at [172, 288] on input "No [MEDICAL_DATA]" at bounding box center [176, 294] width 12 height 12
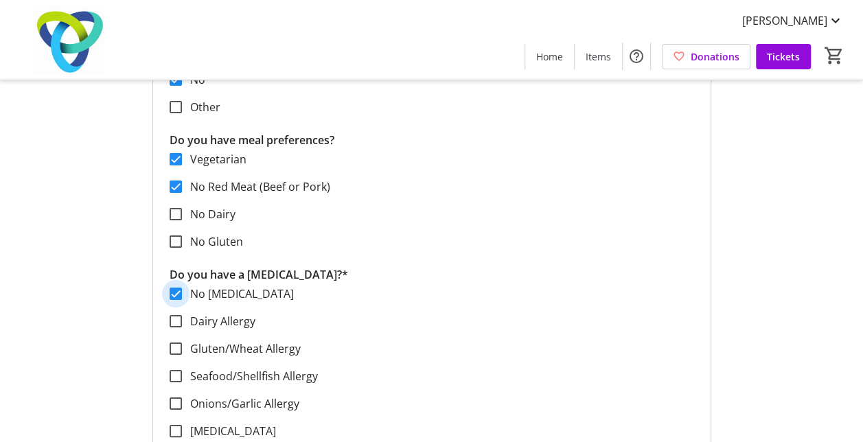
checkbox input "true"
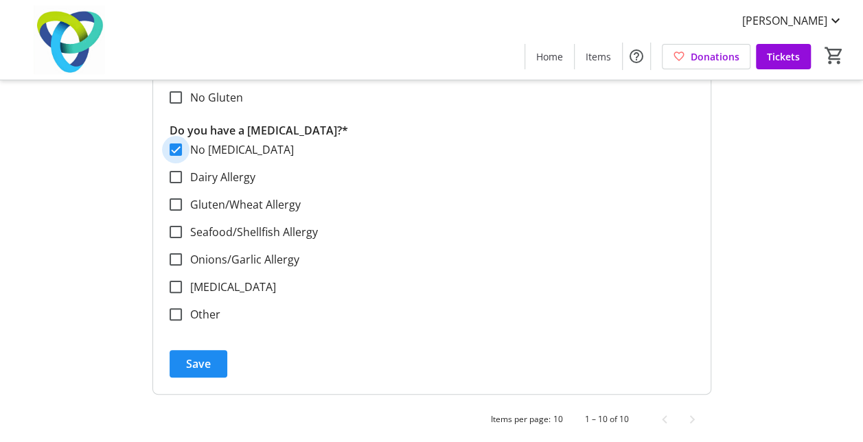
scroll to position [2630, 0]
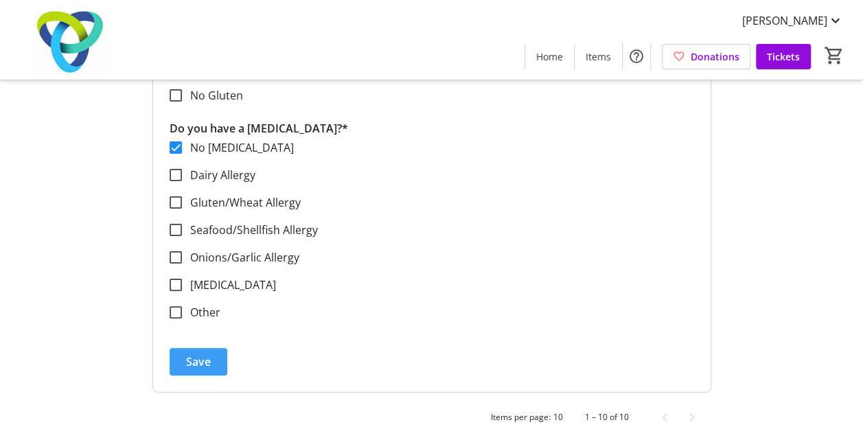
click at [201, 361] on span "Save" at bounding box center [198, 362] width 25 height 16
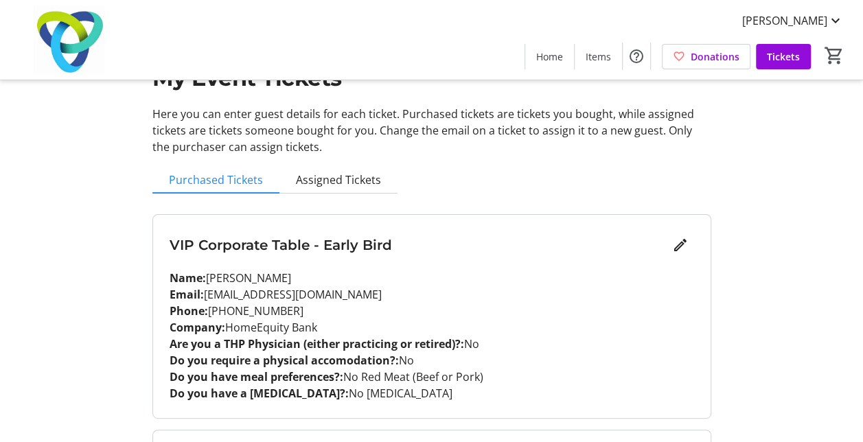
scroll to position [137, 0]
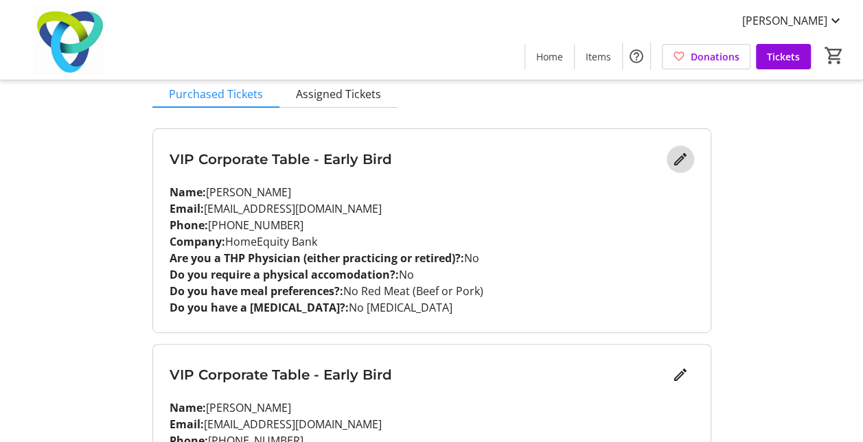
click at [677, 157] on mat-icon "Edit" at bounding box center [680, 159] width 16 height 16
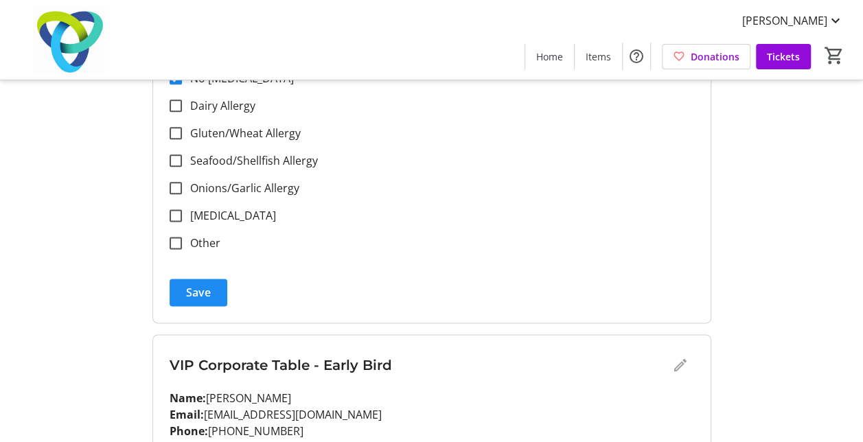
scroll to position [824, 0]
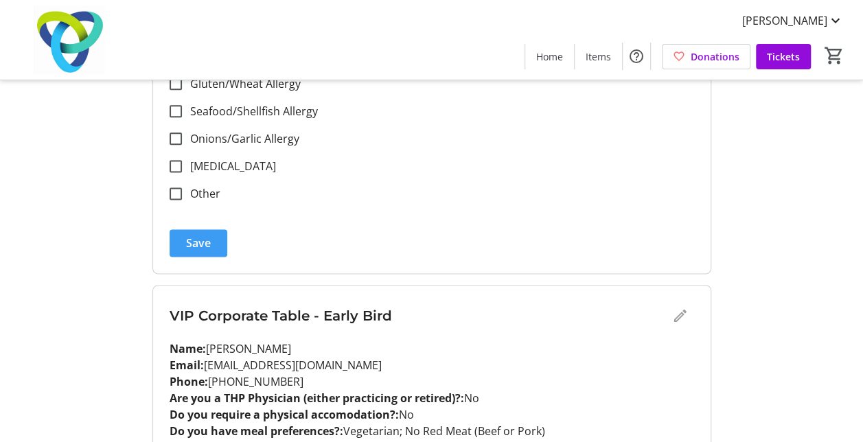
click at [203, 240] on span "Save" at bounding box center [198, 243] width 25 height 16
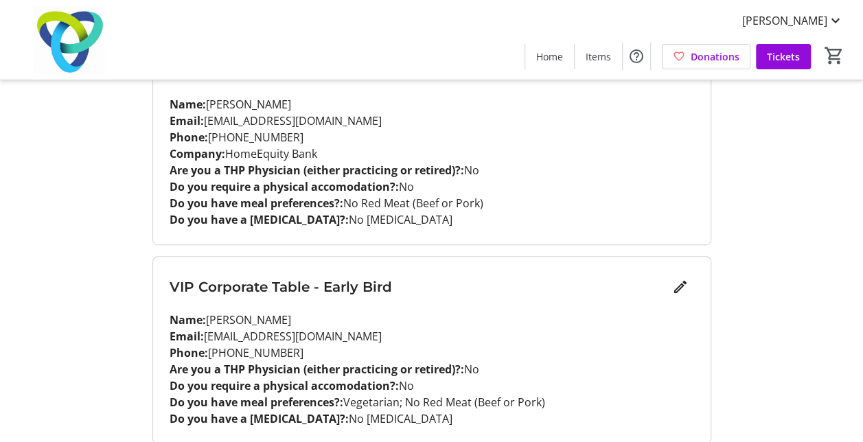
scroll to position [206, 0]
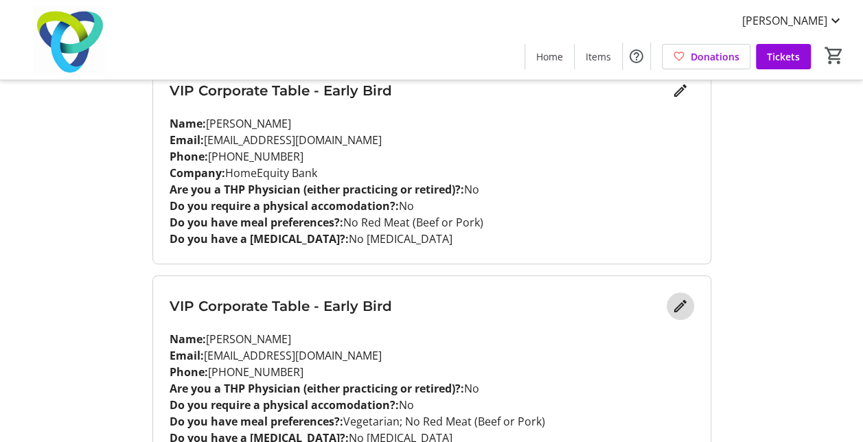
click at [683, 305] on mat-icon "Edit" at bounding box center [680, 306] width 16 height 16
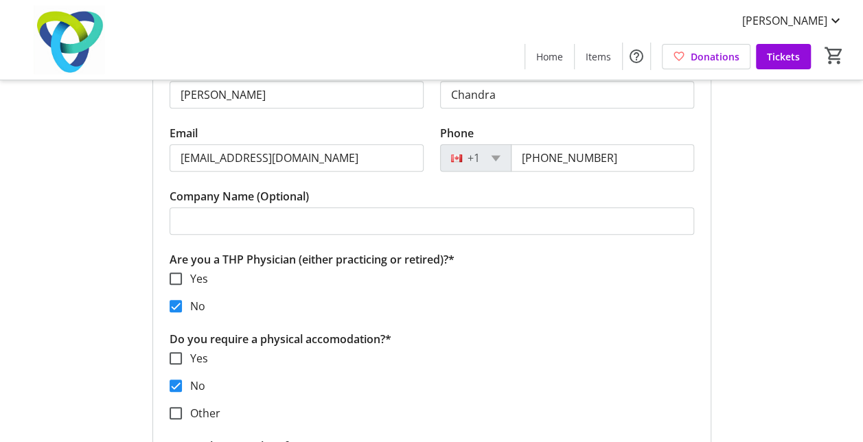
scroll to position [481, 0]
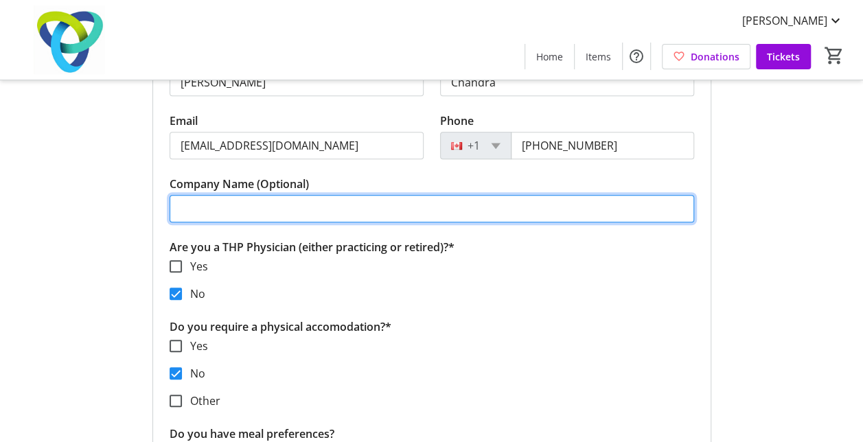
click at [191, 205] on input "Company Name (Optional)" at bounding box center [432, 208] width 525 height 27
type input "HomeEquity Bank"
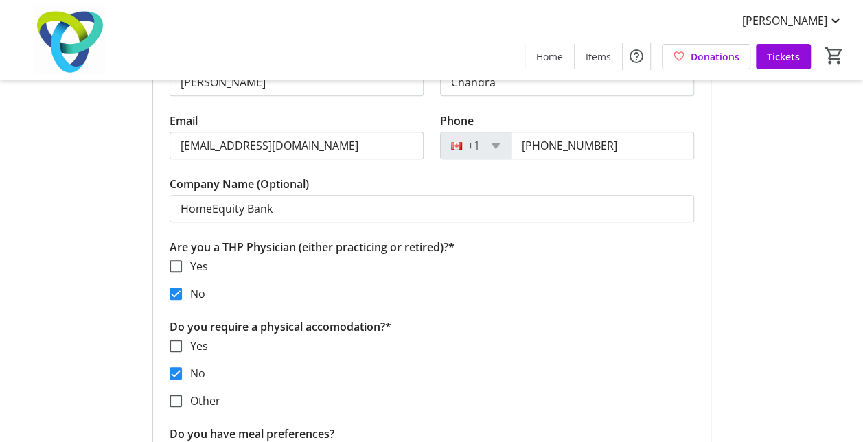
click at [703, 249] on form "VIP Corporate Table - Early Bird First Name* [PERSON_NAME] Last Name* [PERSON_N…" at bounding box center [432, 416] width 558 height 831
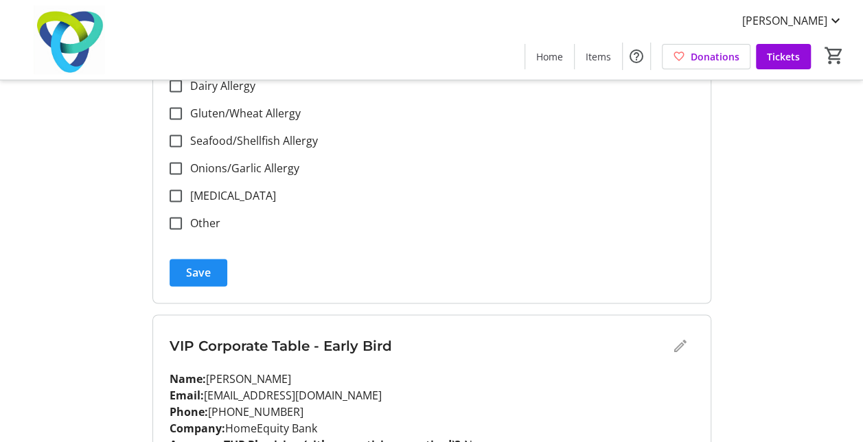
scroll to position [1030, 0]
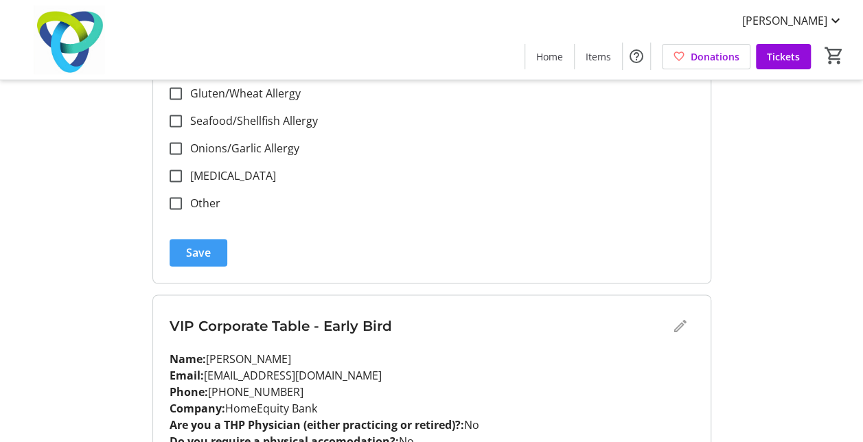
click at [205, 257] on span "Save" at bounding box center [198, 253] width 25 height 16
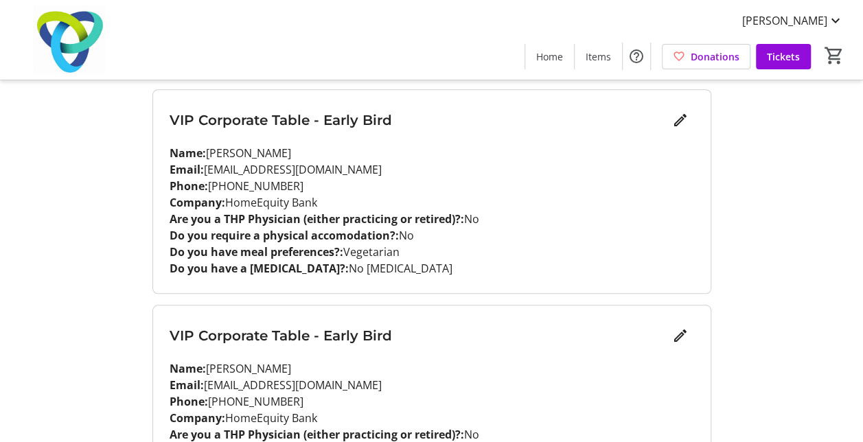
scroll to position [618, 0]
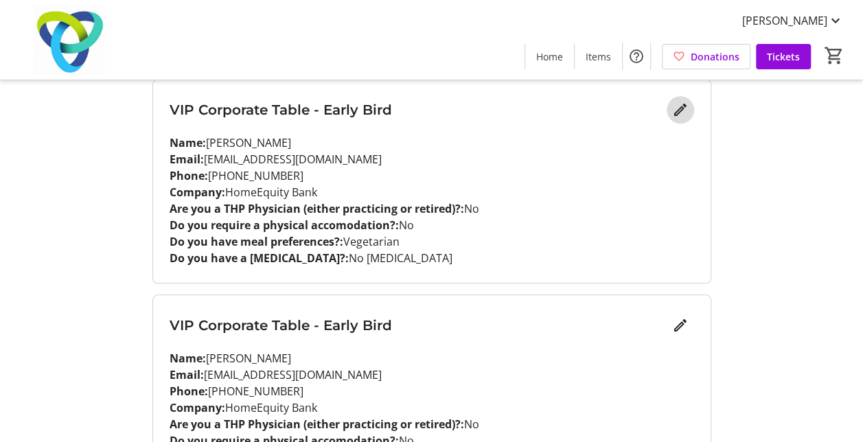
click at [679, 107] on mat-icon "Edit" at bounding box center [680, 110] width 16 height 16
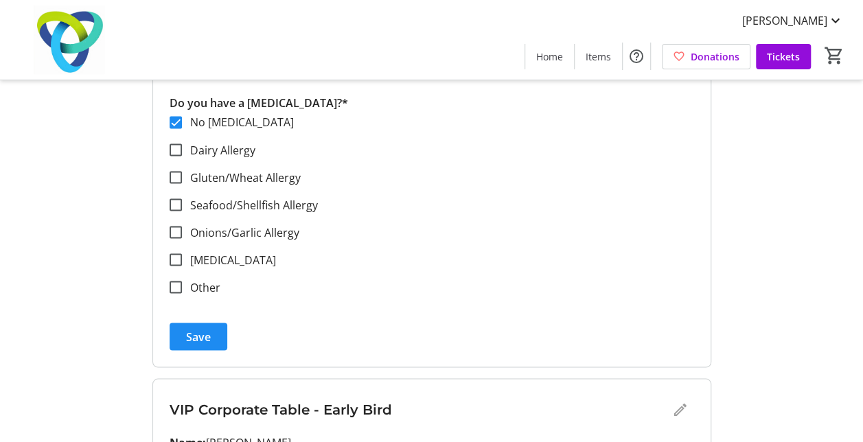
scroll to position [1236, 0]
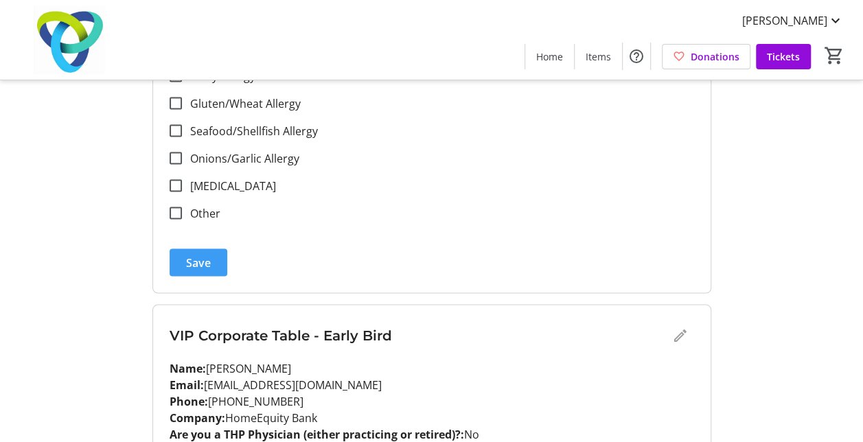
click at [192, 264] on span "Save" at bounding box center [198, 262] width 25 height 16
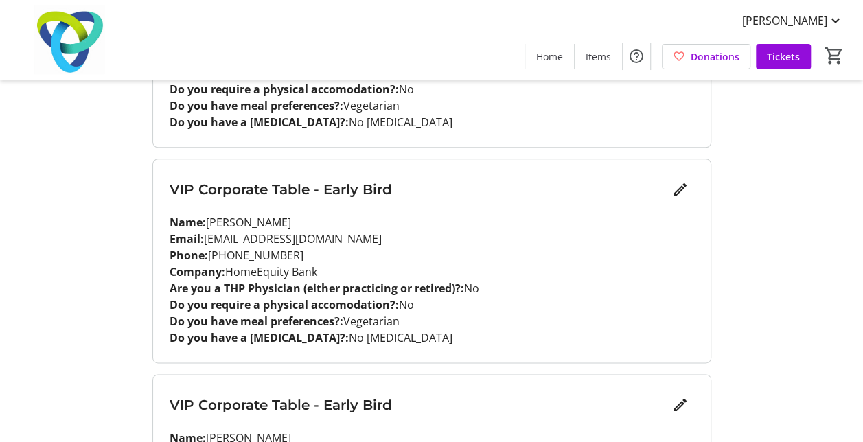
scroll to position [824, 0]
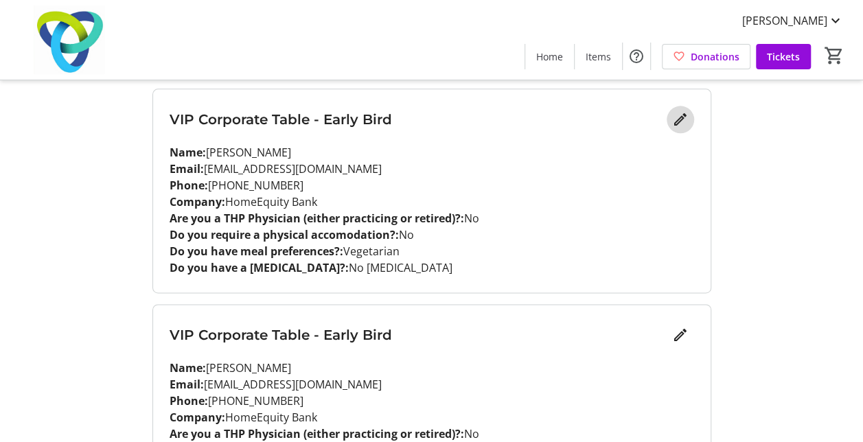
click at [683, 118] on mat-icon "Edit" at bounding box center [680, 119] width 16 height 16
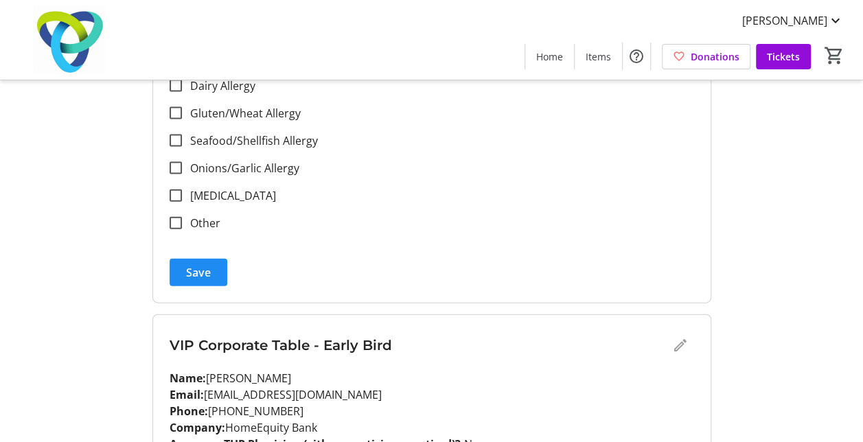
scroll to position [1442, 0]
click at [212, 262] on span "submit" at bounding box center [199, 272] width 58 height 33
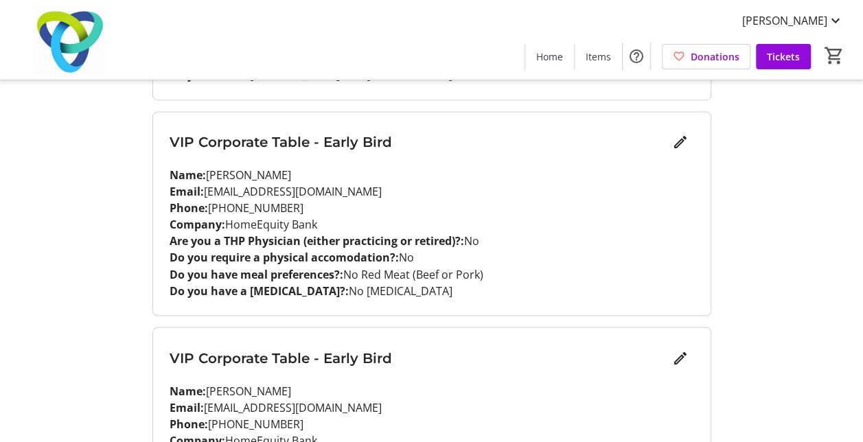
scroll to position [1030, 0]
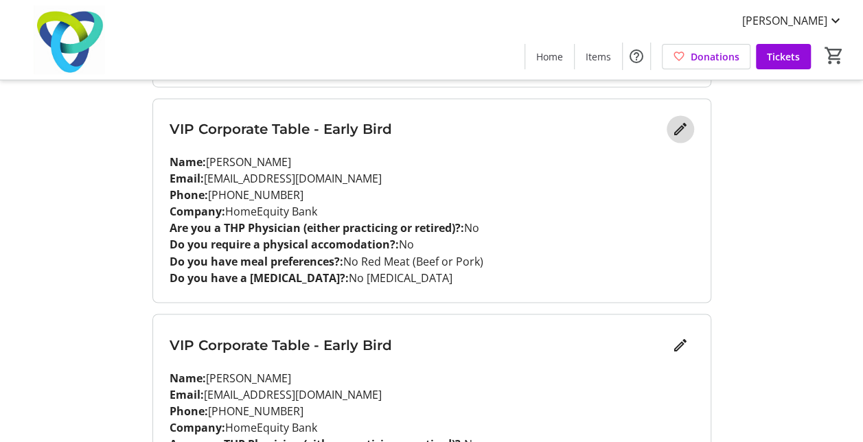
click at [684, 135] on span "Edit" at bounding box center [680, 128] width 27 height 27
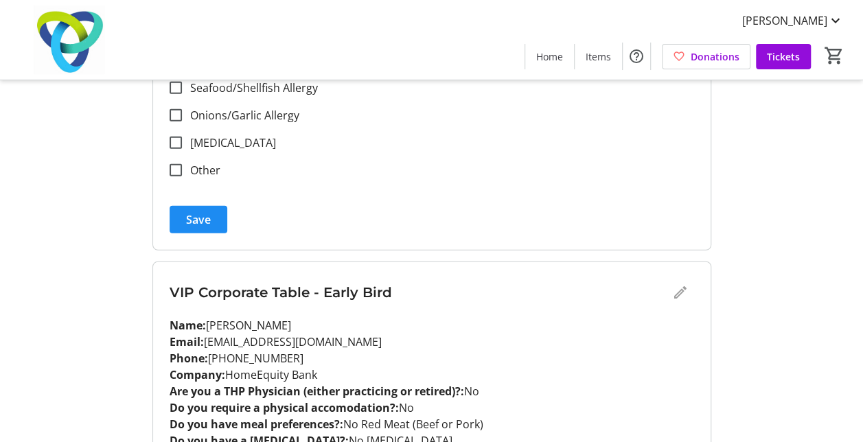
scroll to position [1717, 0]
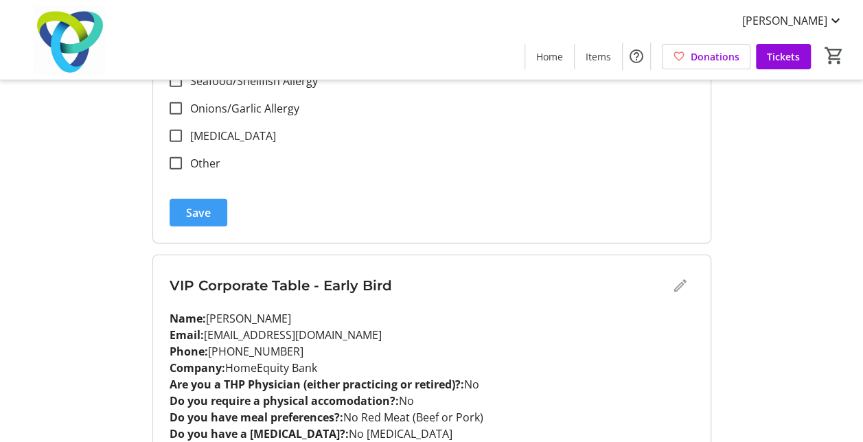
click at [201, 205] on span "Save" at bounding box center [198, 213] width 25 height 16
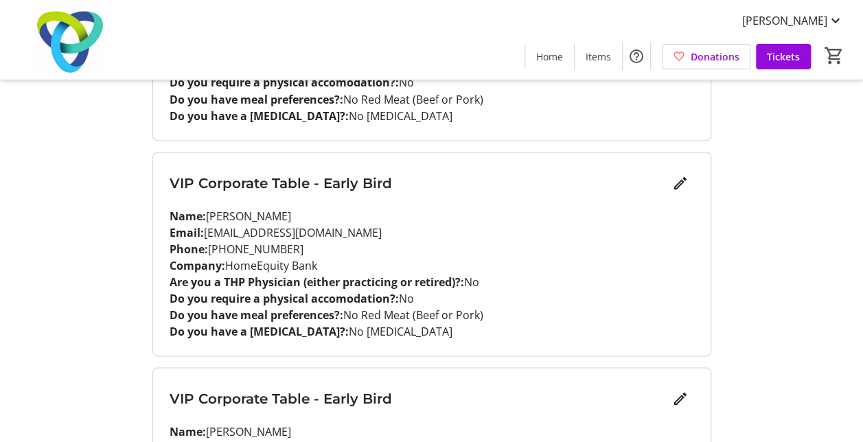
scroll to position [1236, 0]
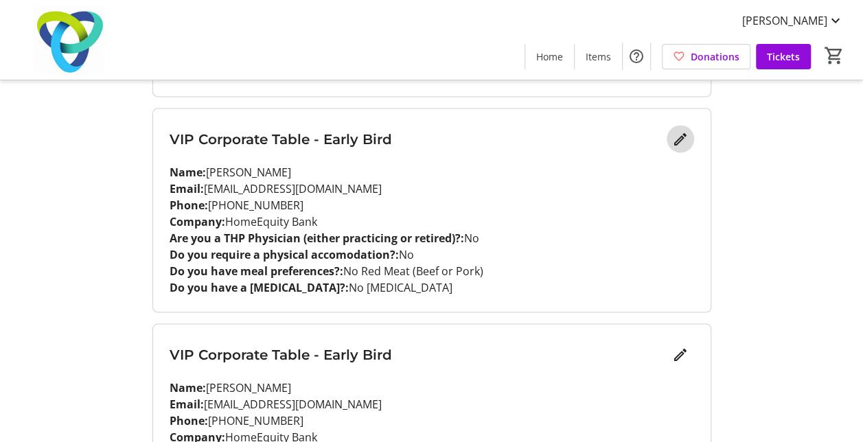
click at [679, 139] on mat-icon "Edit" at bounding box center [680, 138] width 16 height 16
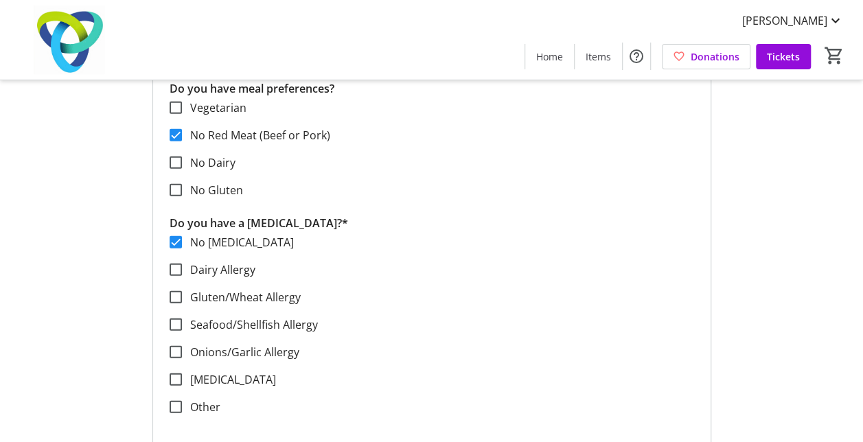
scroll to position [1786, 0]
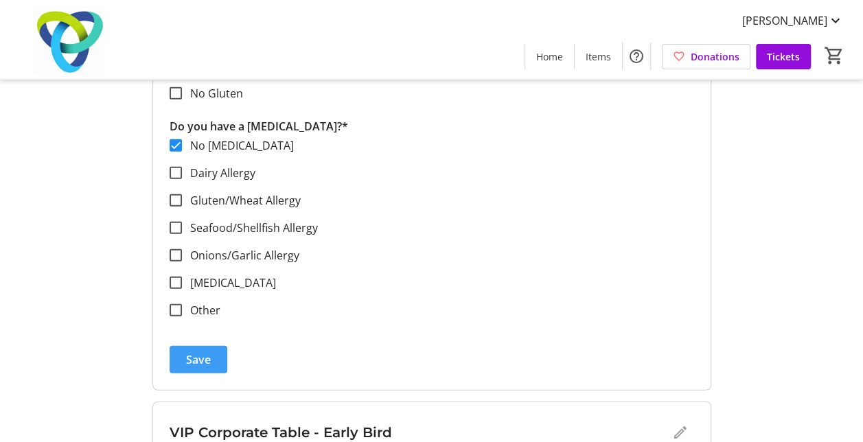
click at [190, 356] on span "Save" at bounding box center [198, 360] width 25 height 16
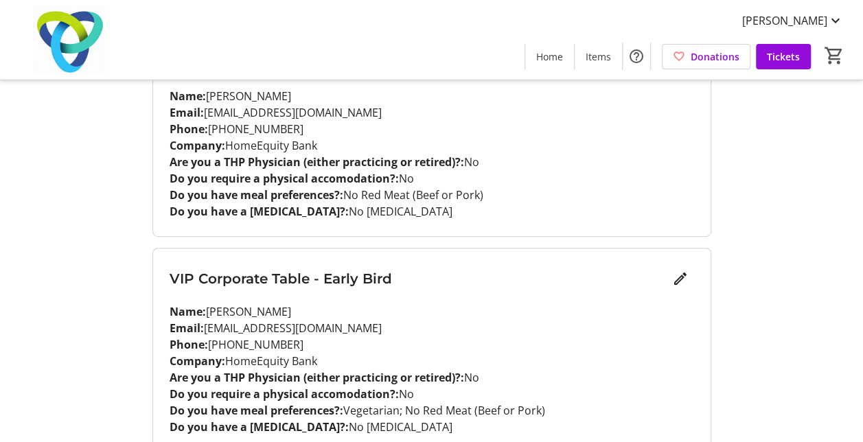
scroll to position [0, 0]
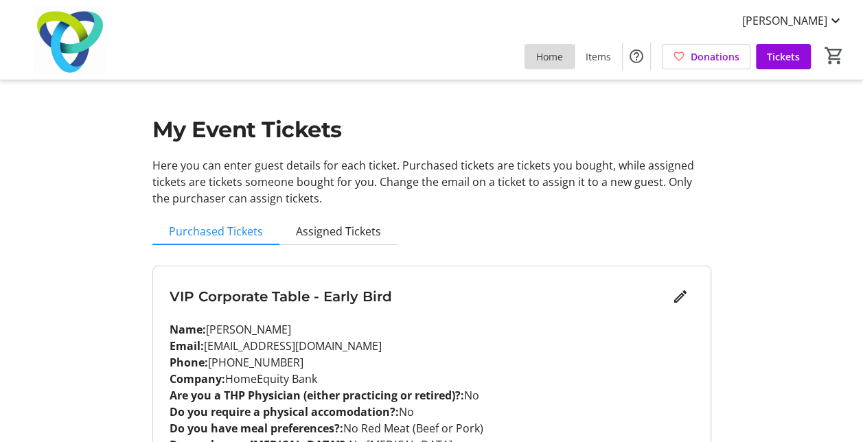
click at [556, 56] on span "Home" at bounding box center [549, 56] width 27 height 14
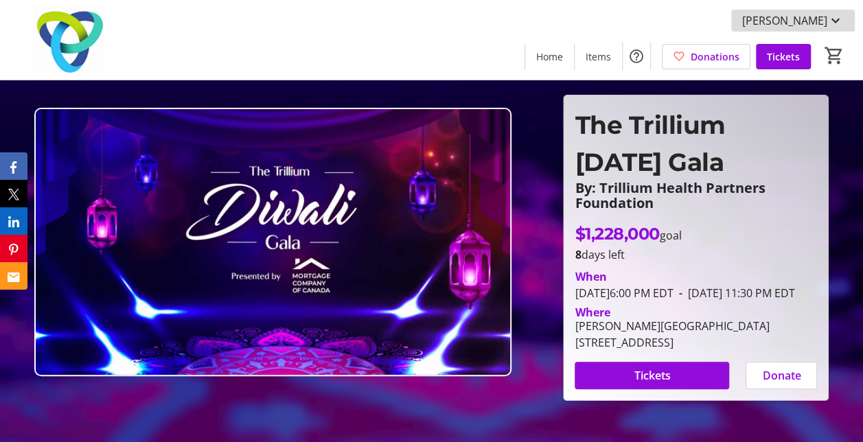
click at [832, 19] on mat-icon at bounding box center [836, 20] width 16 height 16
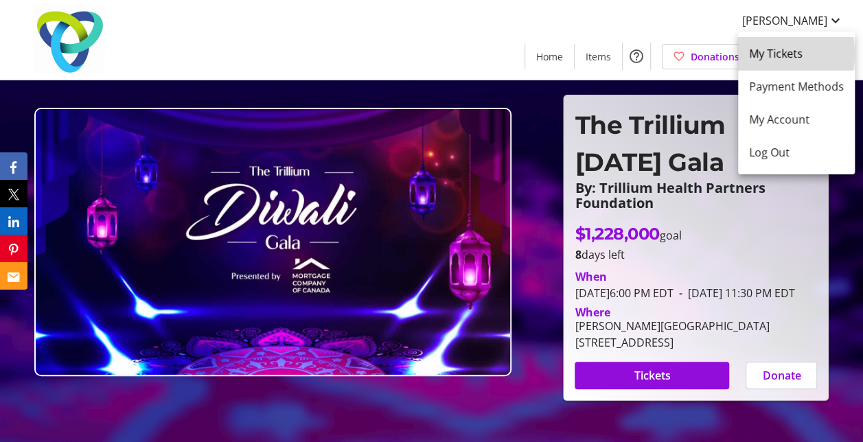
click at [764, 54] on span "My Tickets" at bounding box center [796, 53] width 95 height 16
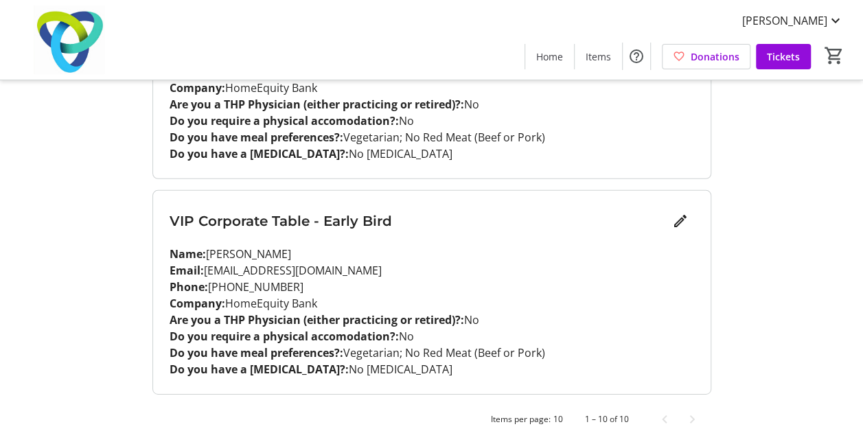
scroll to position [2019, 0]
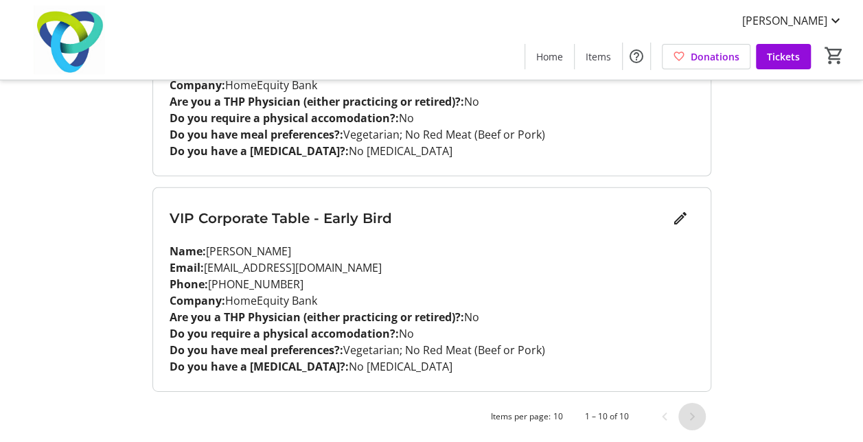
click at [691, 411] on span "Next page" at bounding box center [692, 416] width 27 height 27
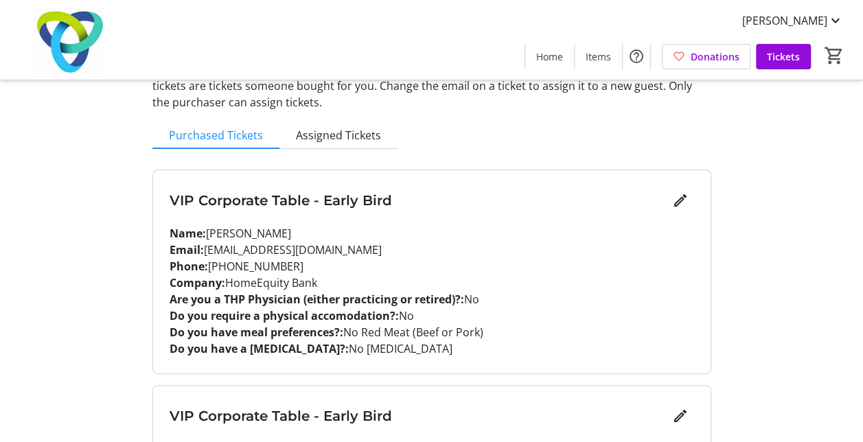
scroll to position [0, 0]
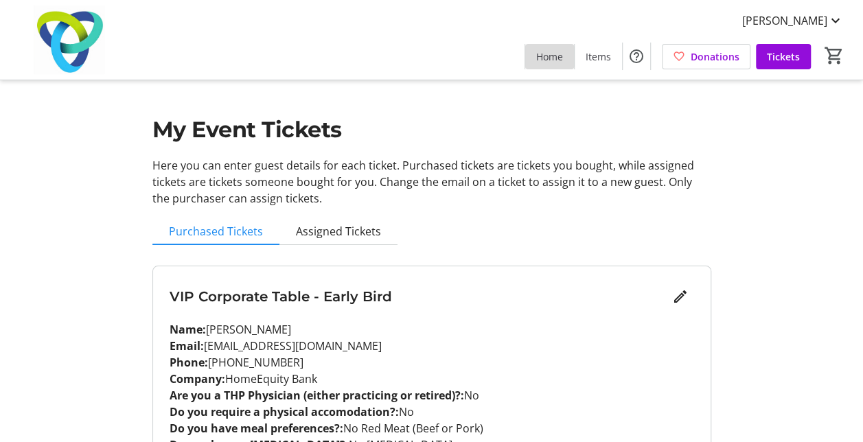
click at [551, 59] on span "Home" at bounding box center [549, 56] width 27 height 14
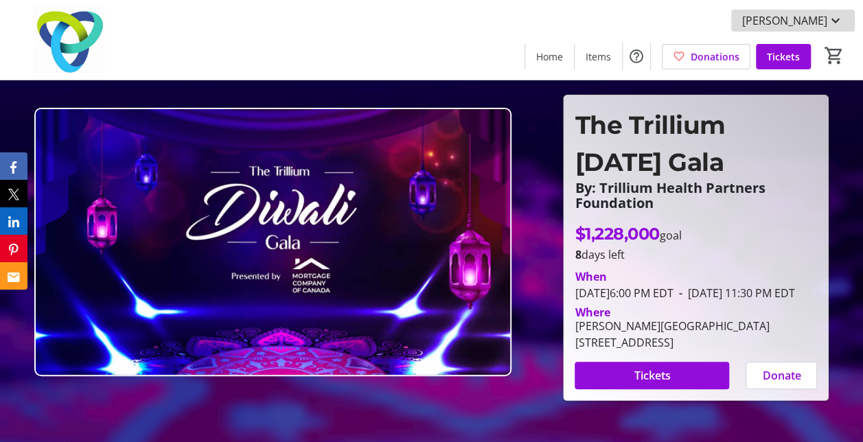
click at [835, 20] on mat-icon at bounding box center [836, 20] width 16 height 16
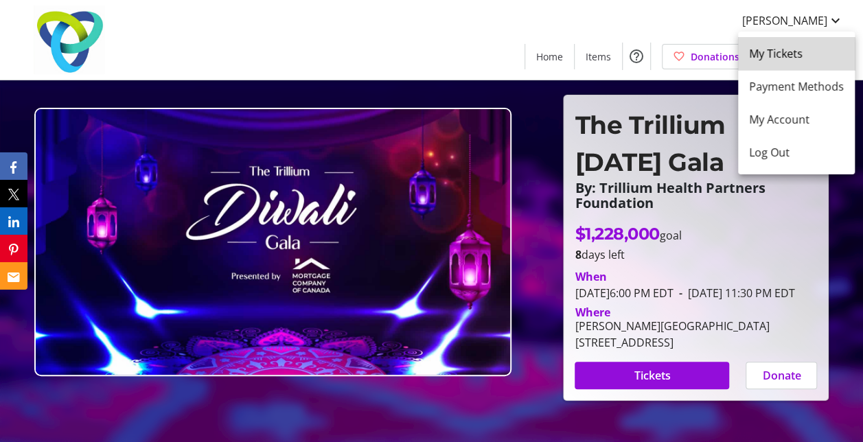
click at [802, 52] on span "My Tickets" at bounding box center [796, 53] width 95 height 16
